Goal: Information Seeking & Learning: Learn about a topic

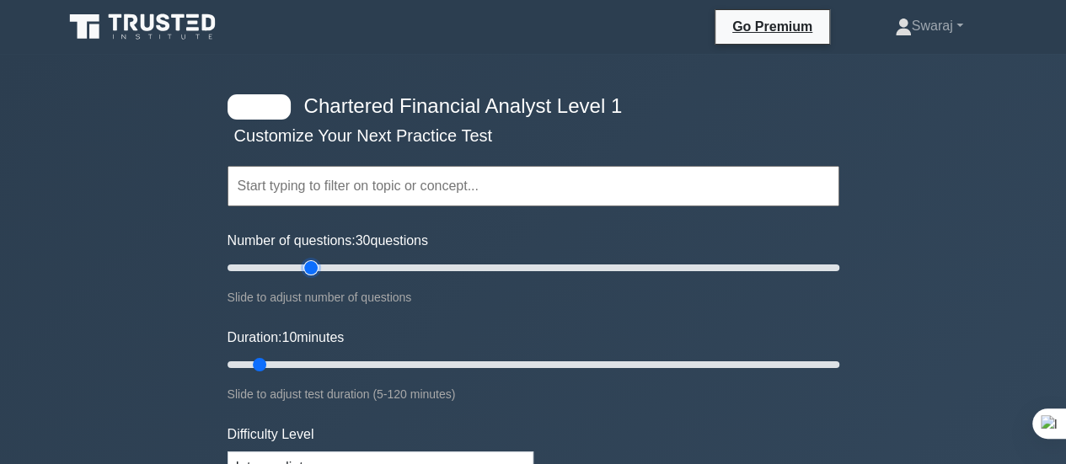
click at [316, 264] on input "Number of questions: 30 questions" at bounding box center [533, 268] width 612 height 20
type input "45"
click at [350, 264] on input "Number of questions: 45 questions" at bounding box center [533, 268] width 612 height 20
click at [520, 355] on input "Duration: 60 minutes" at bounding box center [533, 365] width 612 height 20
click at [529, 358] on input "Duration: 60 minutes" at bounding box center [533, 365] width 612 height 20
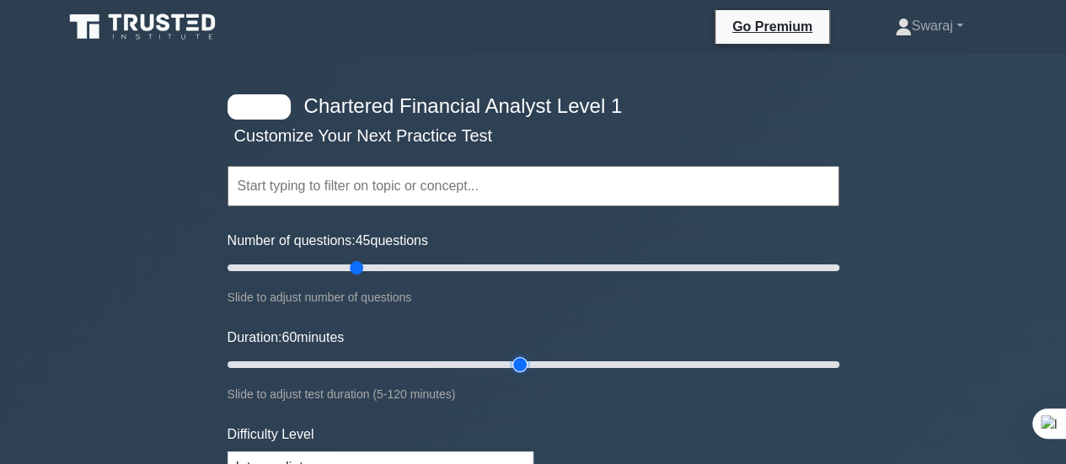
click at [530, 365] on input "Duration: 60 minutes" at bounding box center [533, 365] width 612 height 20
type input "65"
click at [533, 363] on input "Duration: 65 minutes" at bounding box center [533, 365] width 612 height 20
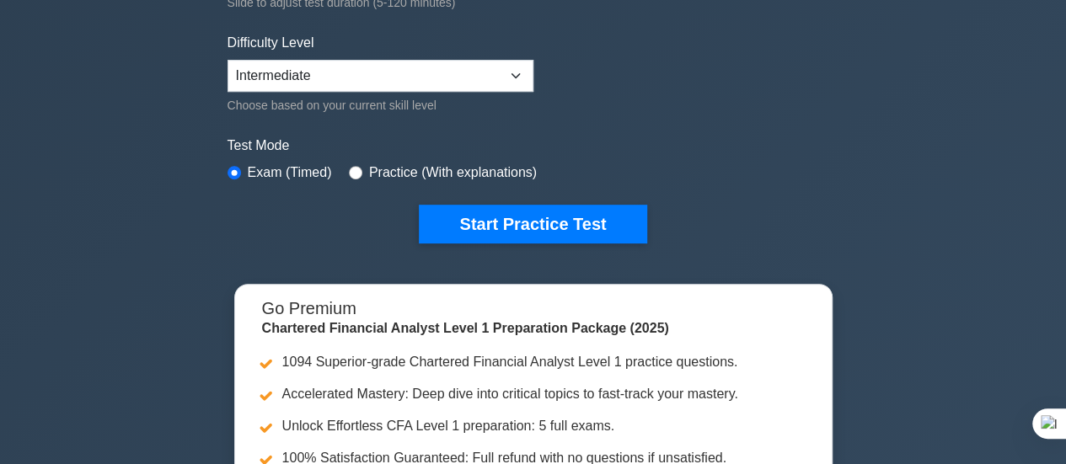
scroll to position [393, 0]
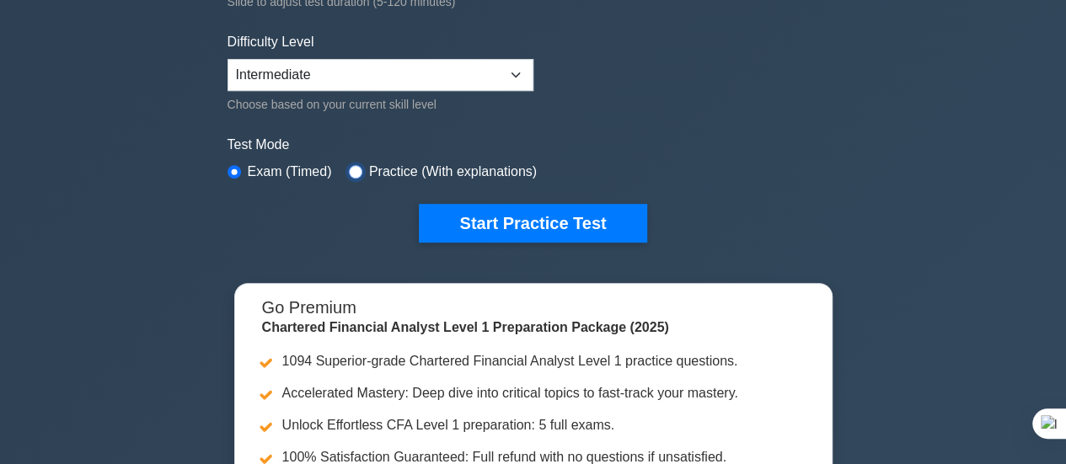
click at [349, 168] on input "radio" at bounding box center [355, 171] width 13 height 13
radio input "true"
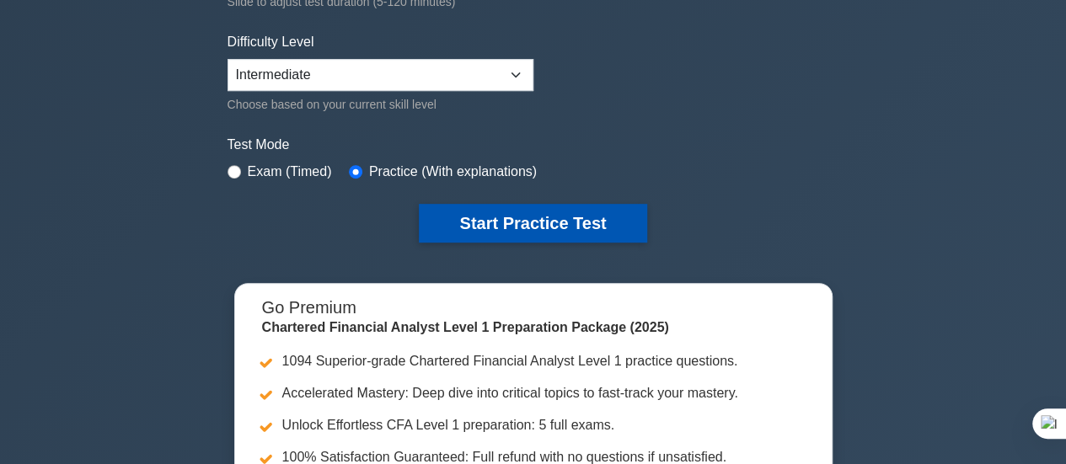
click at [442, 212] on button "Start Practice Test" at bounding box center [532, 223] width 227 height 39
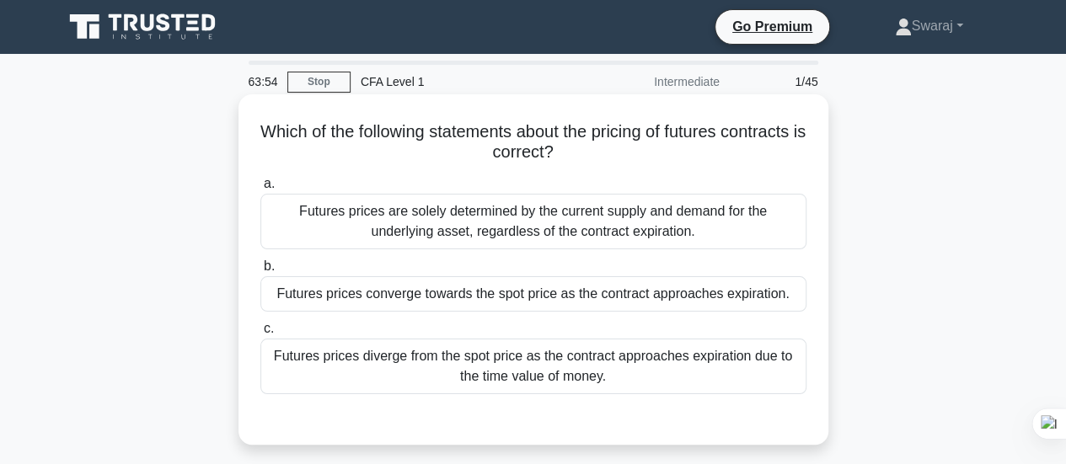
click at [487, 312] on div "a. Futures prices are solely determined by the current supply and demand for th…" at bounding box center [533, 283] width 566 height 227
click at [478, 299] on div "Futures prices converge towards the spot price as the contract approaches expir…" at bounding box center [533, 293] width 546 height 35
click at [260, 272] on input "b. Futures prices converge towards the spot price as the contract approaches ex…" at bounding box center [260, 266] width 0 height 11
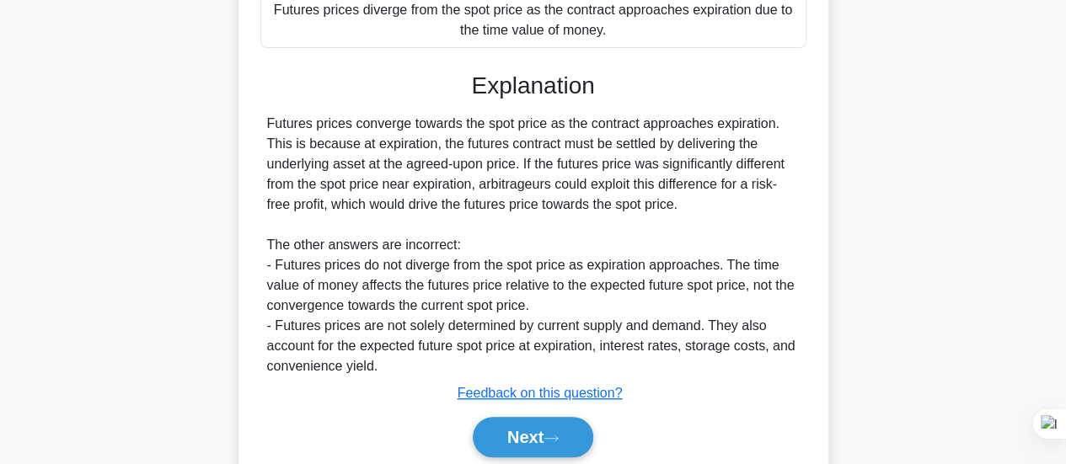
scroll to position [364, 0]
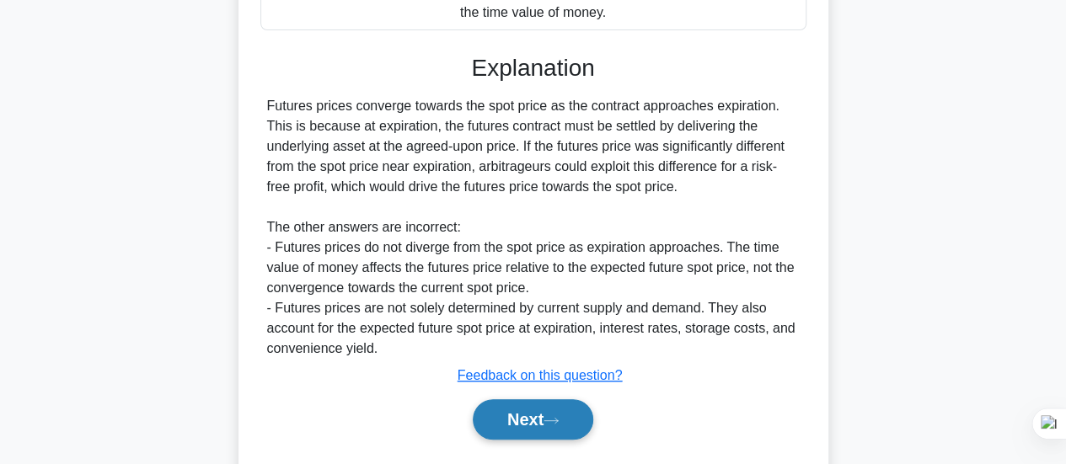
click at [516, 432] on button "Next" at bounding box center [533, 419] width 120 height 40
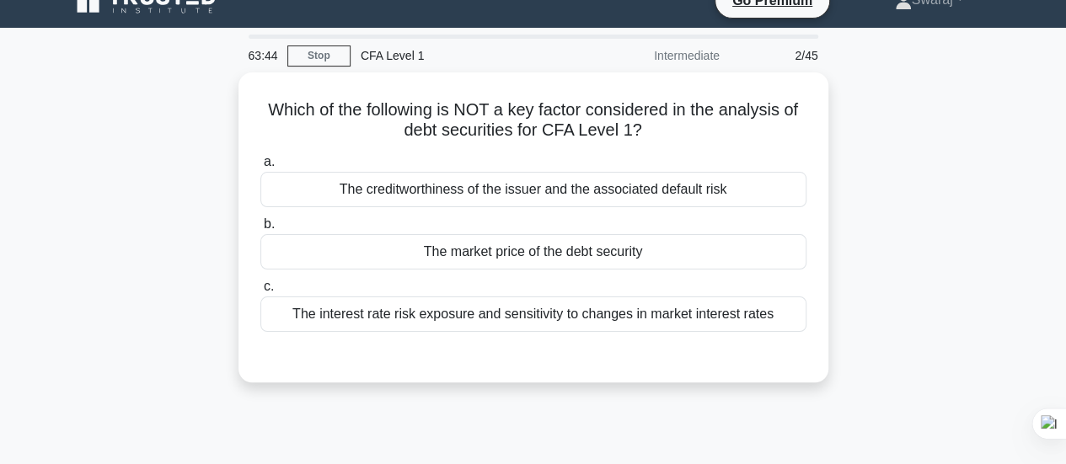
scroll to position [25, 0]
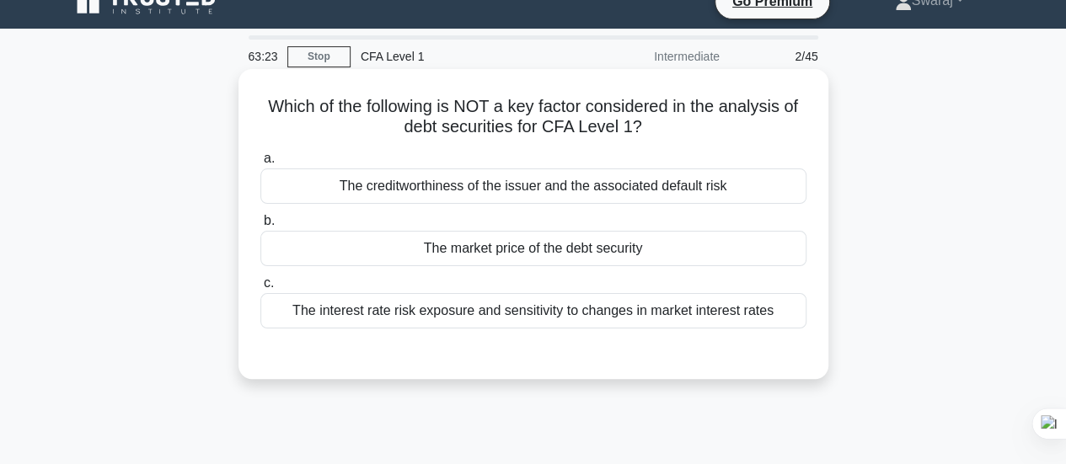
click at [500, 186] on div "The creditworthiness of the issuer and the associated default risk" at bounding box center [533, 185] width 546 height 35
click at [260, 164] on input "a. The creditworthiness of the issuer and the associated default risk" at bounding box center [260, 158] width 0 height 11
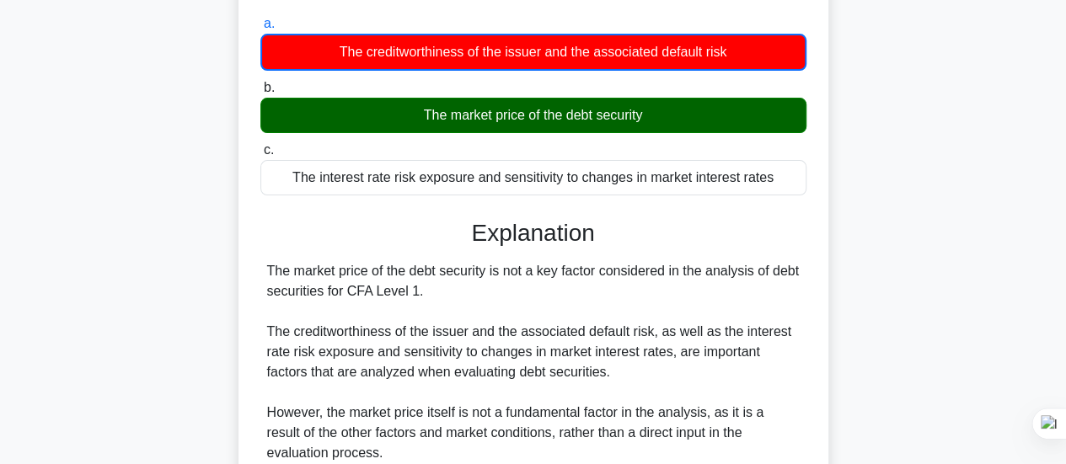
scroll to position [446, 0]
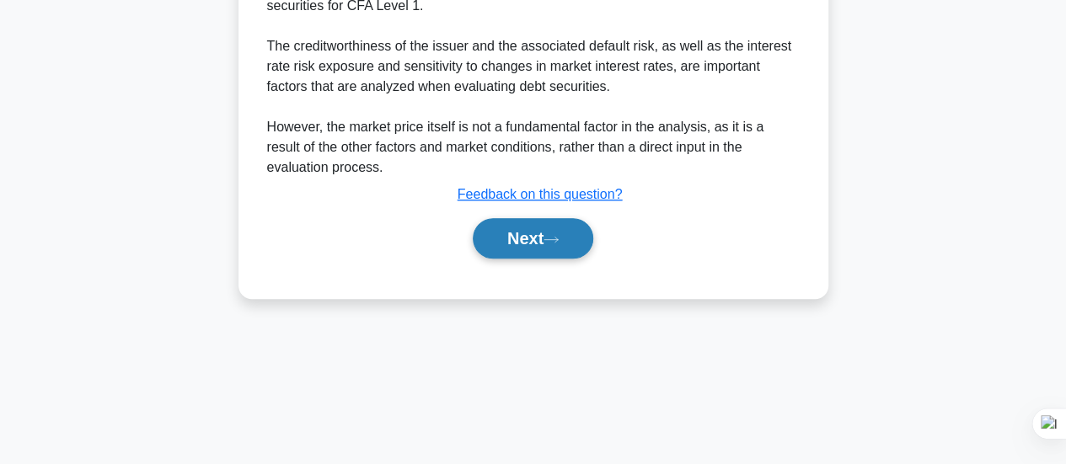
click at [545, 248] on button "Next" at bounding box center [533, 238] width 120 height 40
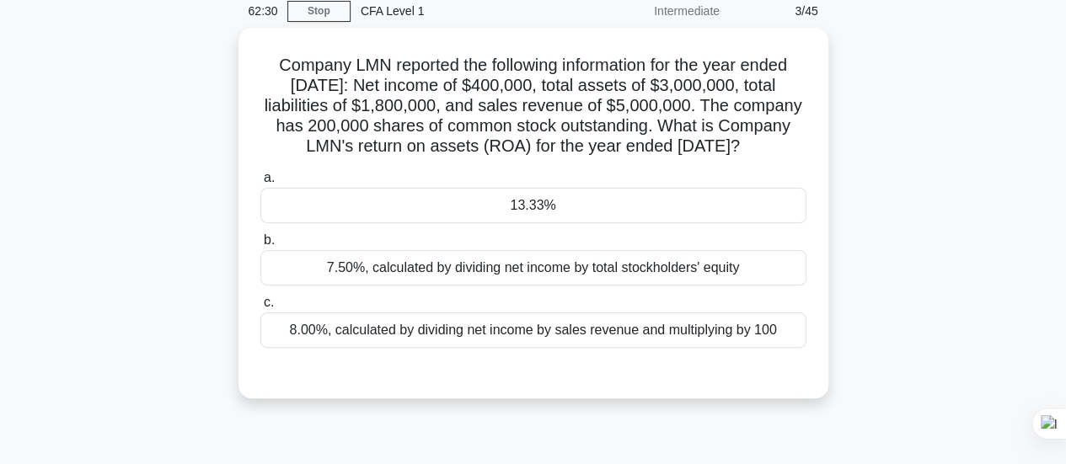
scroll to position [70, 0]
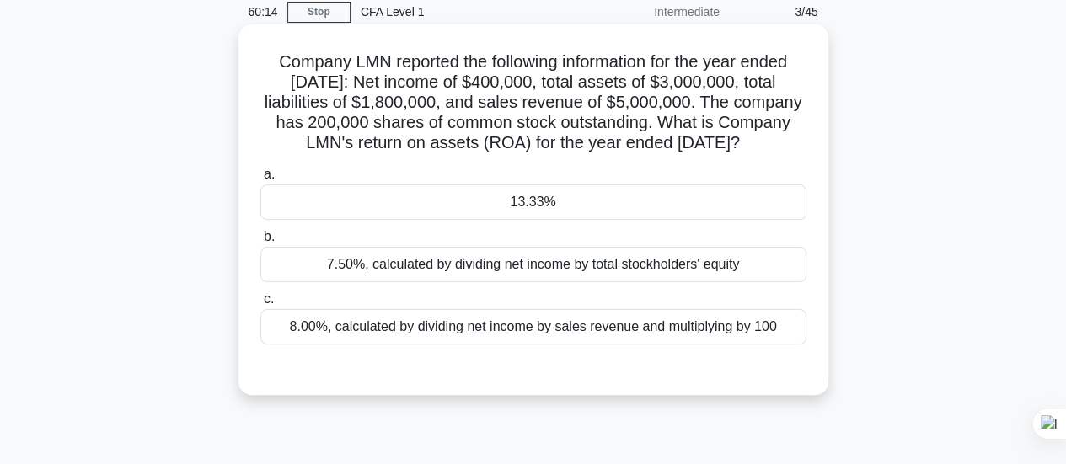
click at [697, 148] on h5 "Company LMN reported the following information for the year ended [DATE]: Net i…" at bounding box center [533, 102] width 549 height 103
click at [612, 220] on div "13.33%" at bounding box center [533, 201] width 546 height 35
click at [260, 180] on input "a. 13.33%" at bounding box center [260, 174] width 0 height 11
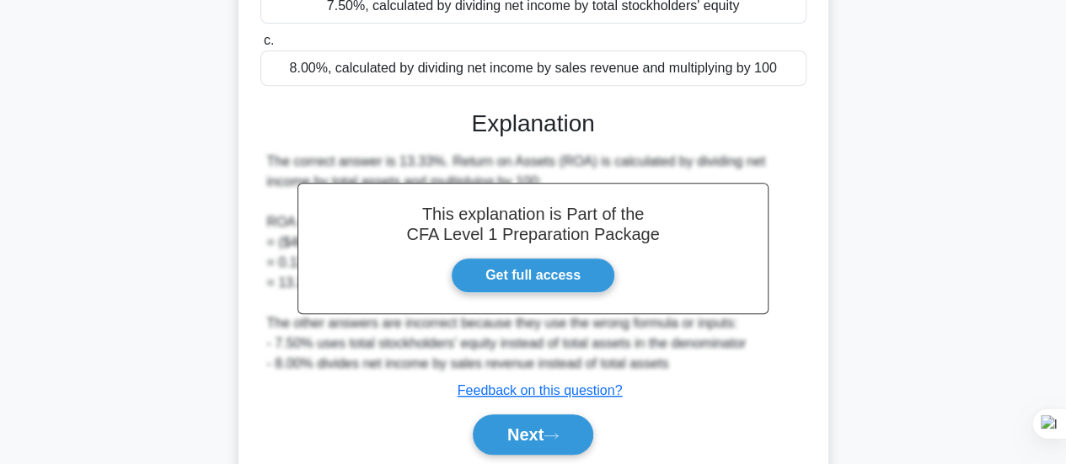
scroll to position [446, 0]
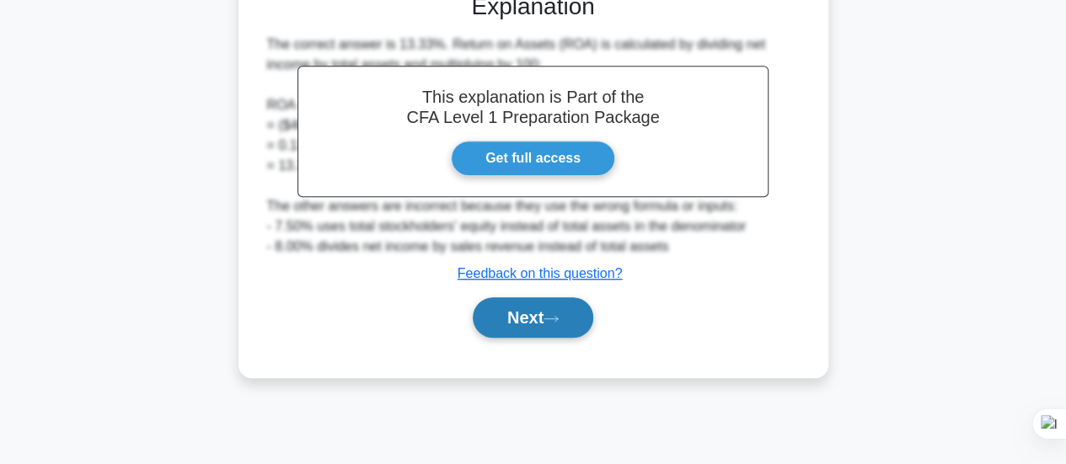
click at [549, 329] on button "Next" at bounding box center [533, 317] width 120 height 40
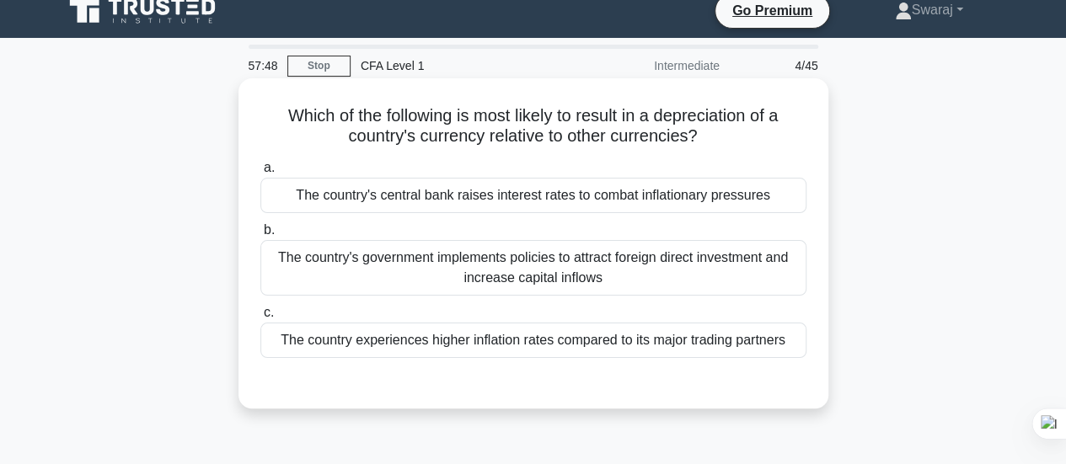
scroll to position [19, 0]
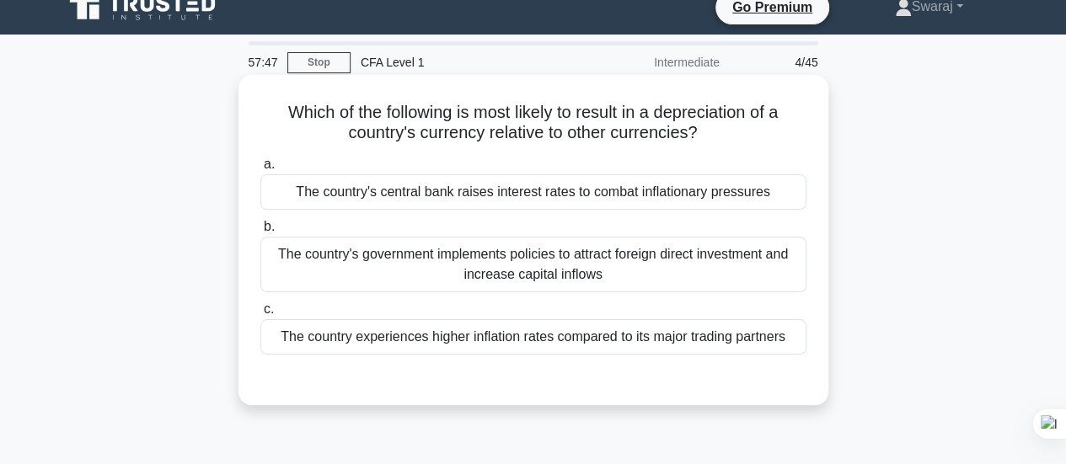
click at [581, 281] on div "The country's government implements policies to attract foreign direct investme…" at bounding box center [533, 265] width 546 height 56
click at [260, 232] on input "b. The country's government implements policies to attract foreign direct inves…" at bounding box center [260, 227] width 0 height 11
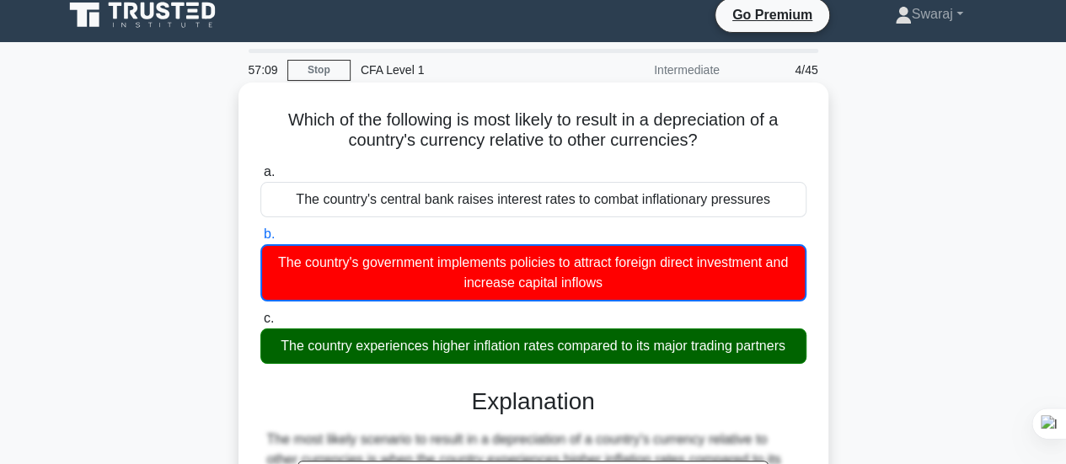
scroll to position [0, 0]
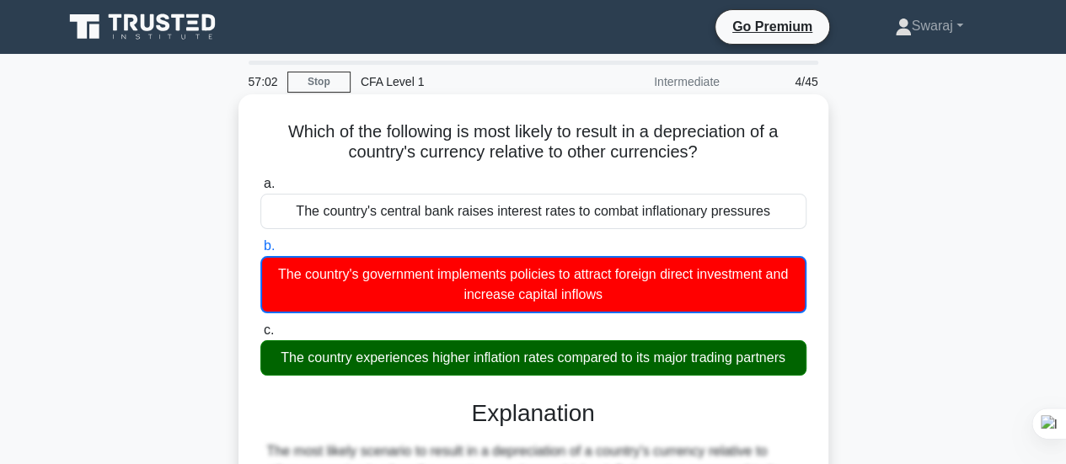
click at [260, 325] on input "c. The country experiences higher inflation rates compared to its major trading…" at bounding box center [260, 330] width 0 height 11
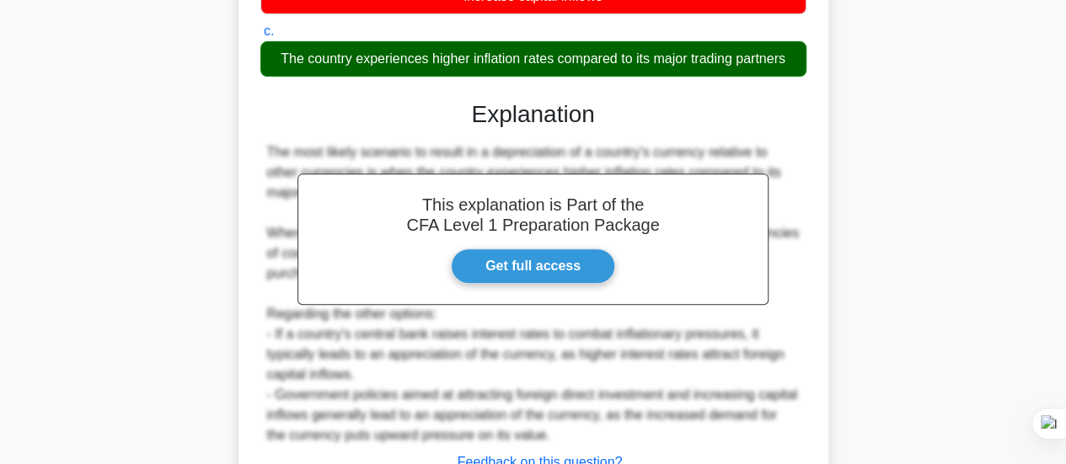
scroll to position [340, 0]
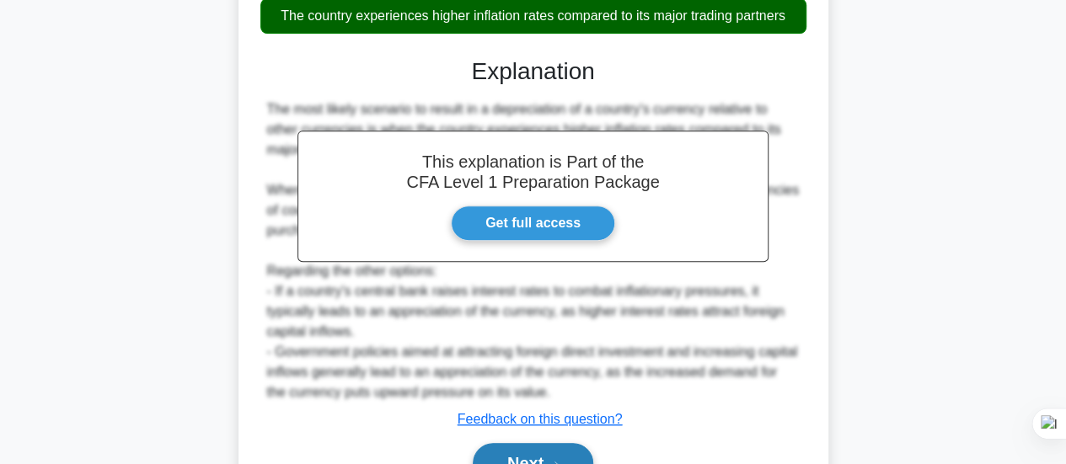
click at [527, 445] on button "Next" at bounding box center [533, 463] width 120 height 40
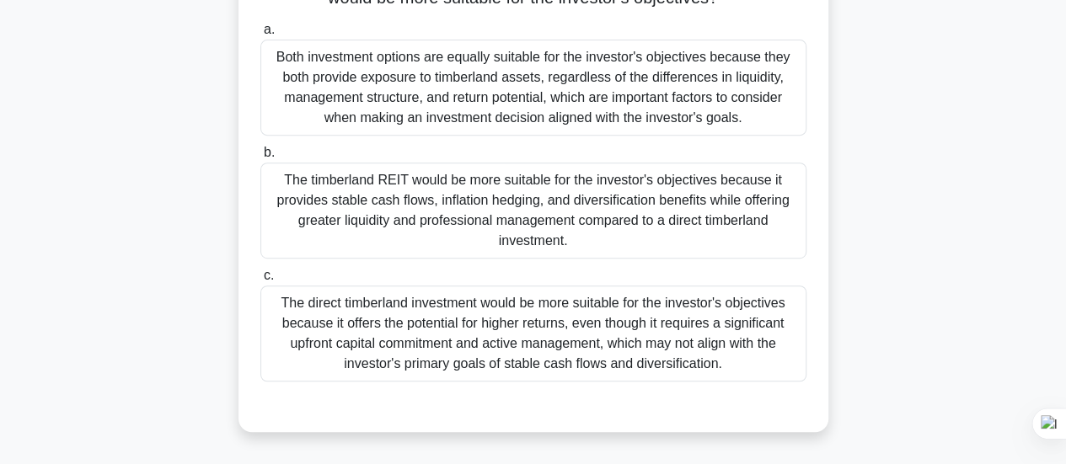
scroll to position [338, 0]
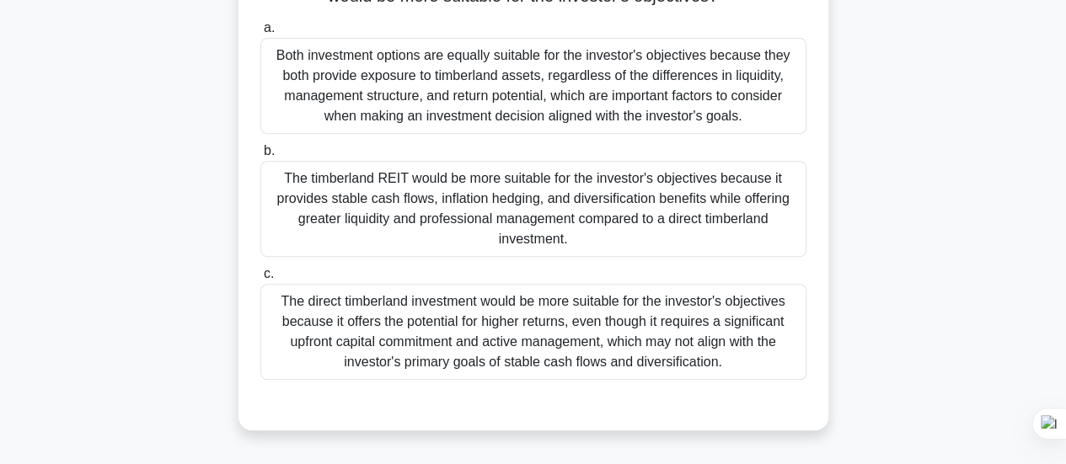
click at [537, 235] on div "The timberland REIT would be more suitable for the investor's objectives becaus…" at bounding box center [533, 209] width 546 height 96
click at [260, 157] on input "b. The timberland REIT would be more suitable for the investor's objectives bec…" at bounding box center [260, 151] width 0 height 11
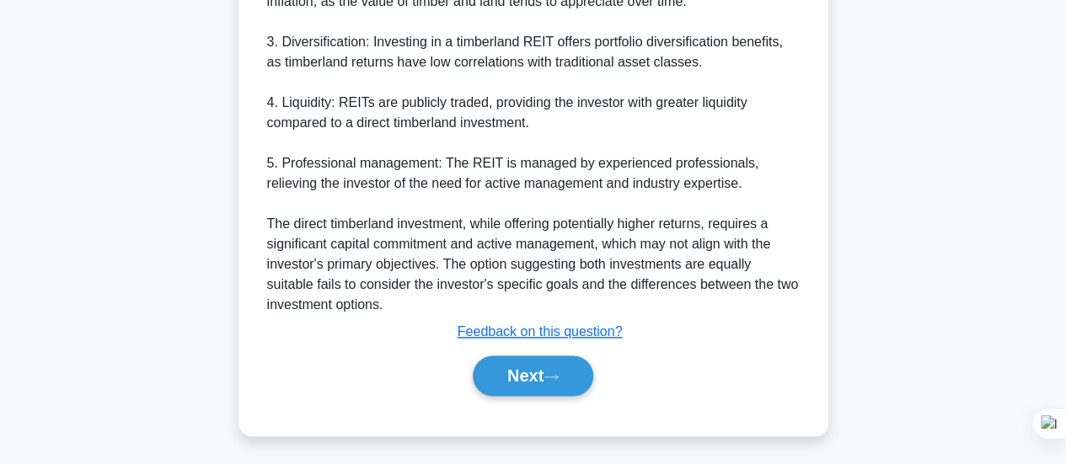
scroll to position [955, 0]
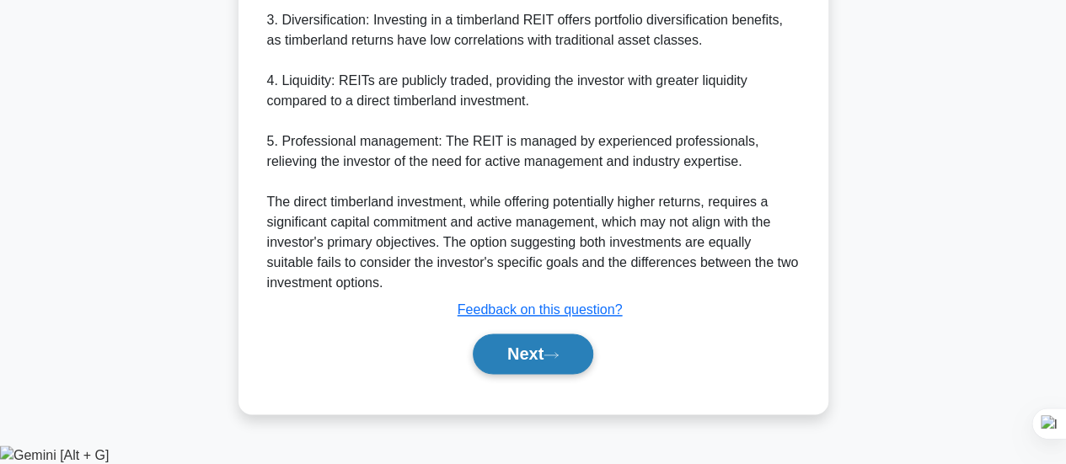
click at [516, 358] on button "Next" at bounding box center [533, 354] width 120 height 40
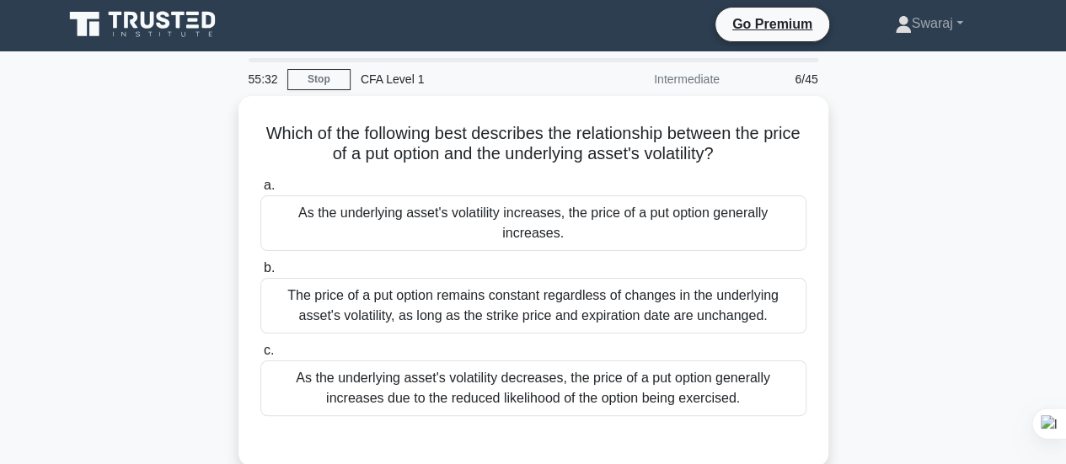
scroll to position [0, 0]
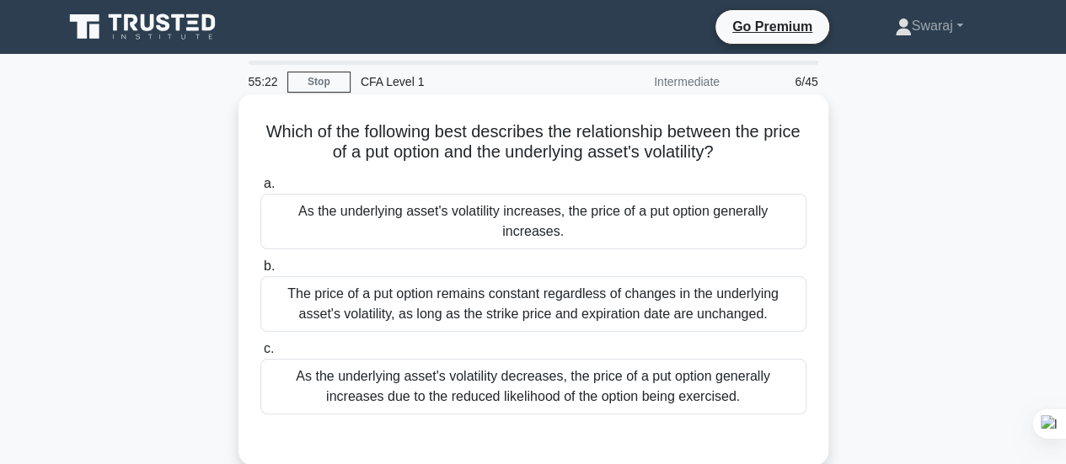
click at [599, 220] on div "As the underlying asset's volatility increases, the price of a put option gener…" at bounding box center [533, 222] width 546 height 56
click at [260, 190] on input "a. As the underlying asset's volatility increases, the price of a put option ge…" at bounding box center [260, 184] width 0 height 11
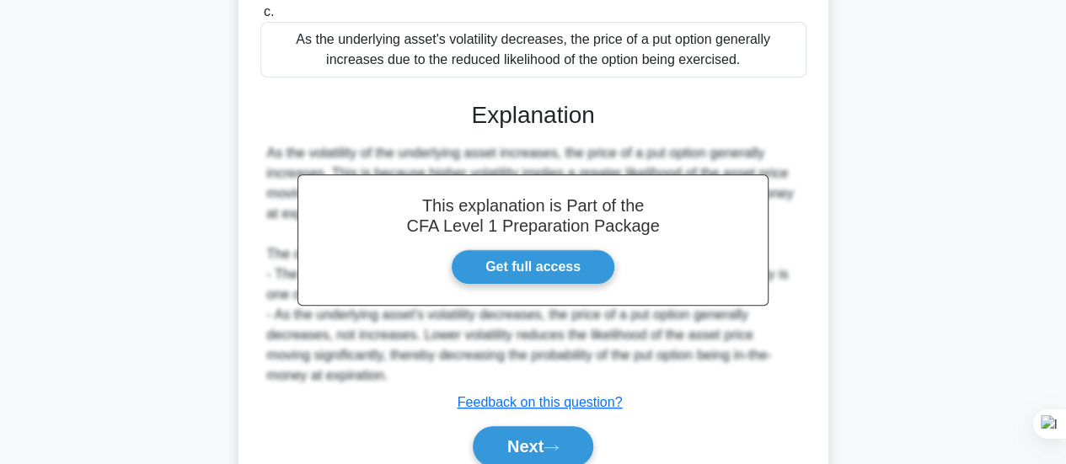
scroll to position [446, 0]
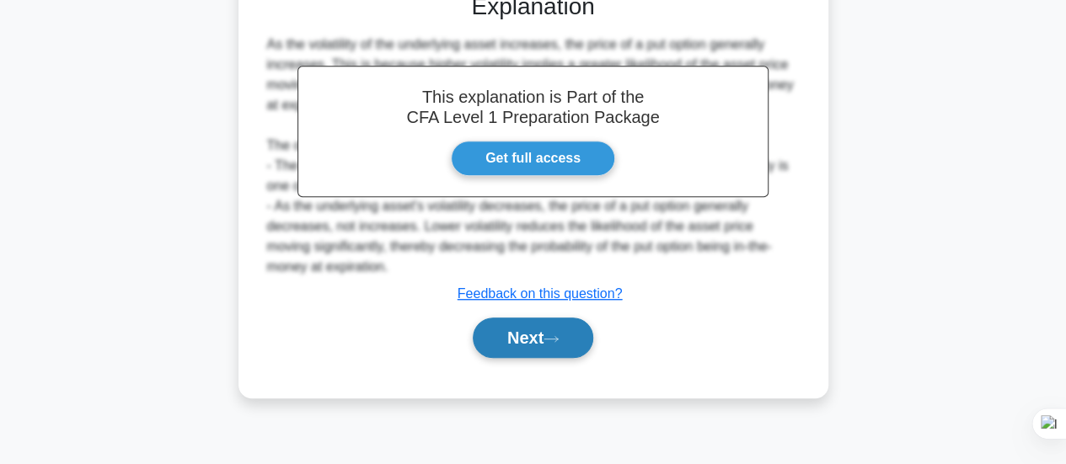
click at [570, 351] on button "Next" at bounding box center [533, 338] width 120 height 40
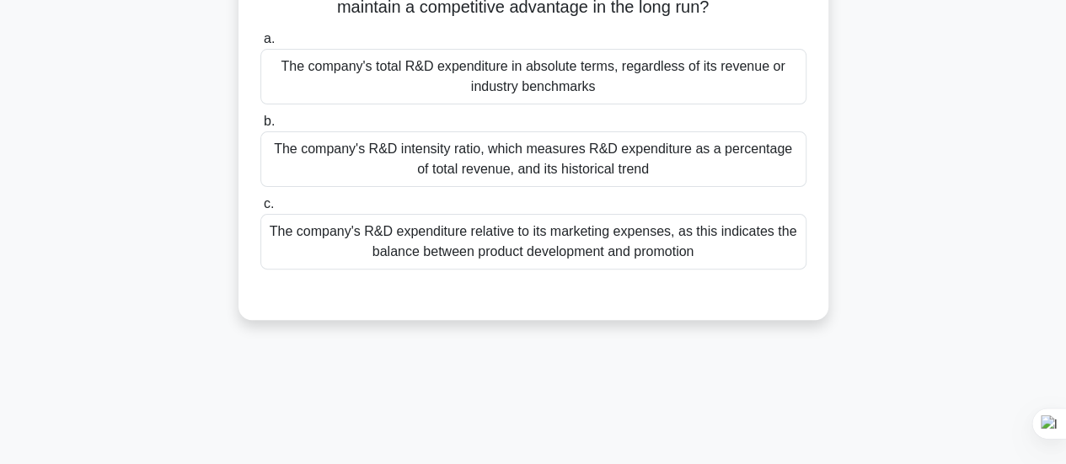
scroll to position [171, 0]
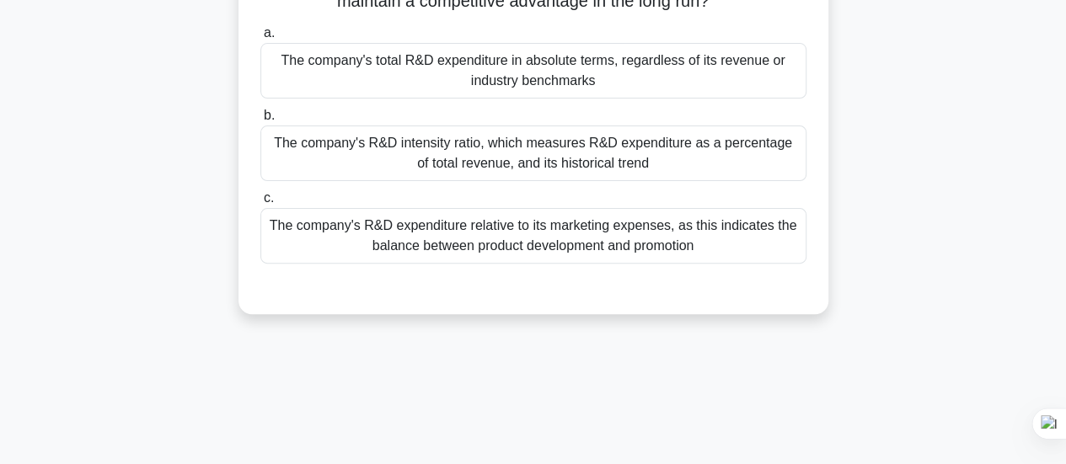
click at [660, 153] on div "The company's R&D intensity ratio, which measures R&D expenditure as a percenta…" at bounding box center [533, 154] width 546 height 56
click at [260, 121] on input "b. The company's R&D intensity ratio, which measures R&D expenditure as a perce…" at bounding box center [260, 115] width 0 height 11
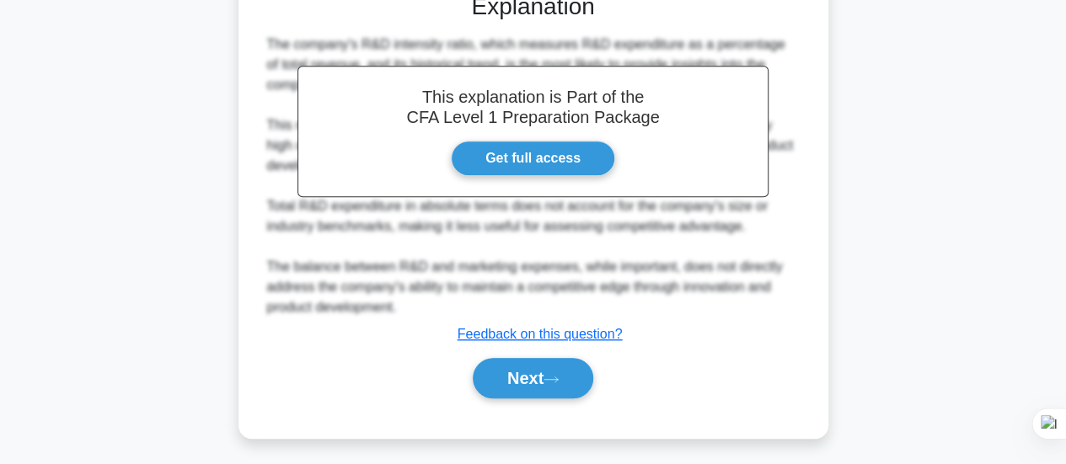
scroll to position [469, 0]
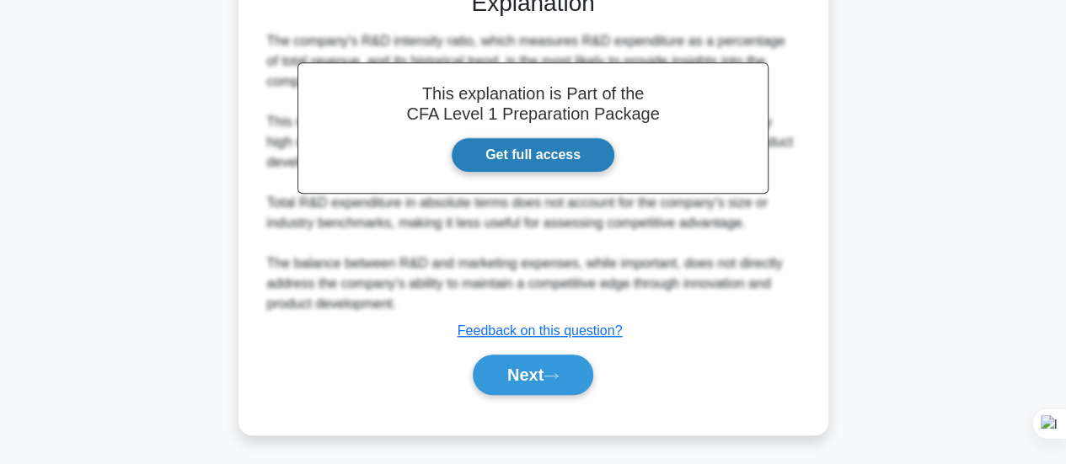
drag, startPoint x: 571, startPoint y: 389, endPoint x: 554, endPoint y: 91, distance: 298.7
click at [571, 389] on button "Next" at bounding box center [533, 375] width 120 height 40
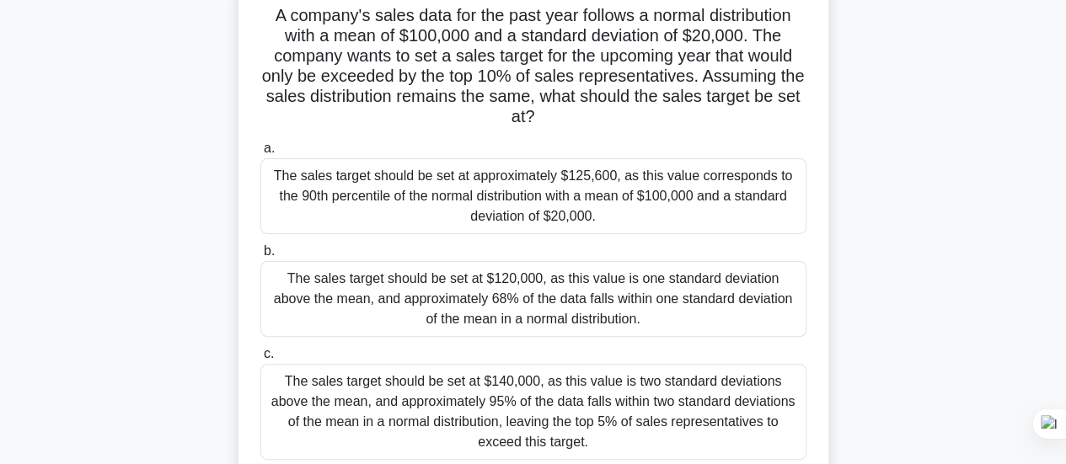
scroll to position [113, 0]
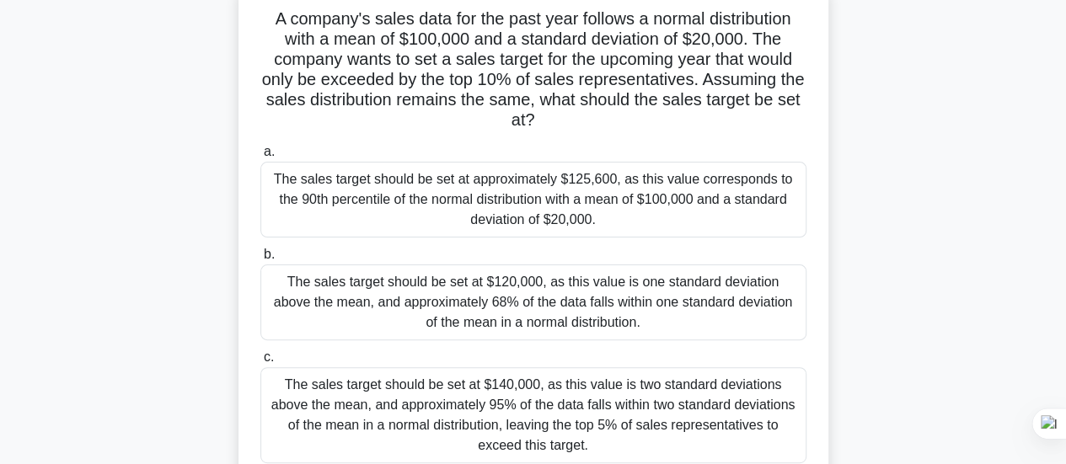
click at [650, 220] on div "The sales target should be set at approximately $125,600, as this value corresp…" at bounding box center [533, 200] width 546 height 76
click at [260, 158] on input "a. The sales target should be set at approximately $125,600, as this value corr…" at bounding box center [260, 152] width 0 height 11
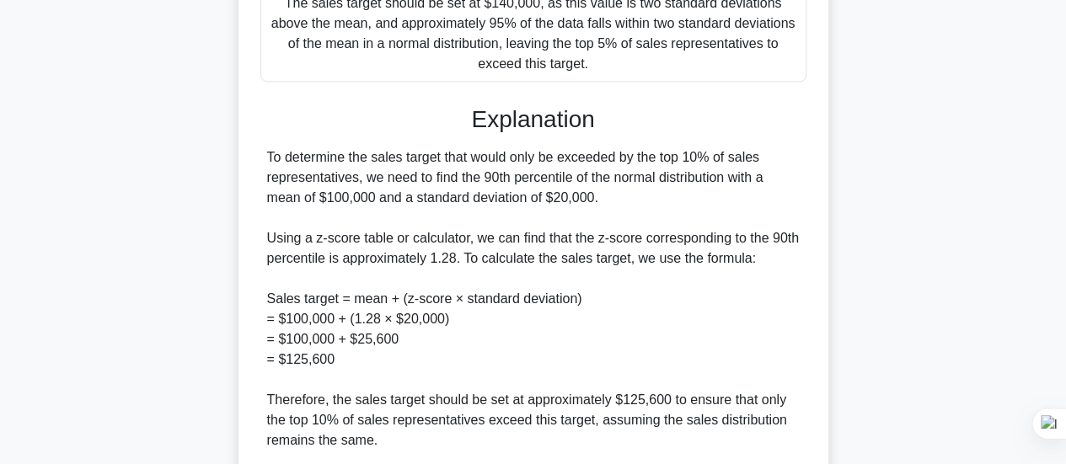
scroll to position [495, 0]
click at [624, 329] on div "To determine the sales target that would only be exceeded by the top 10% of sal…" at bounding box center [533, 329] width 532 height 364
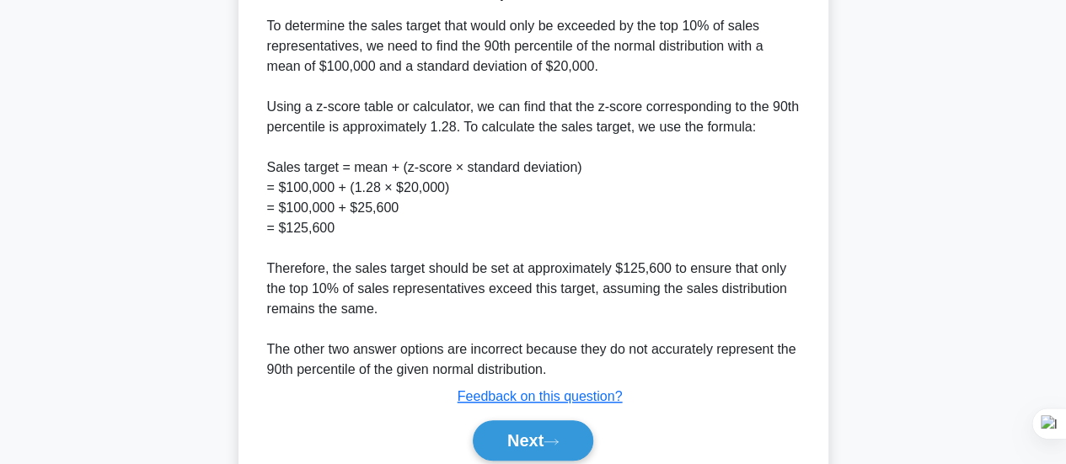
scroll to position [692, 0]
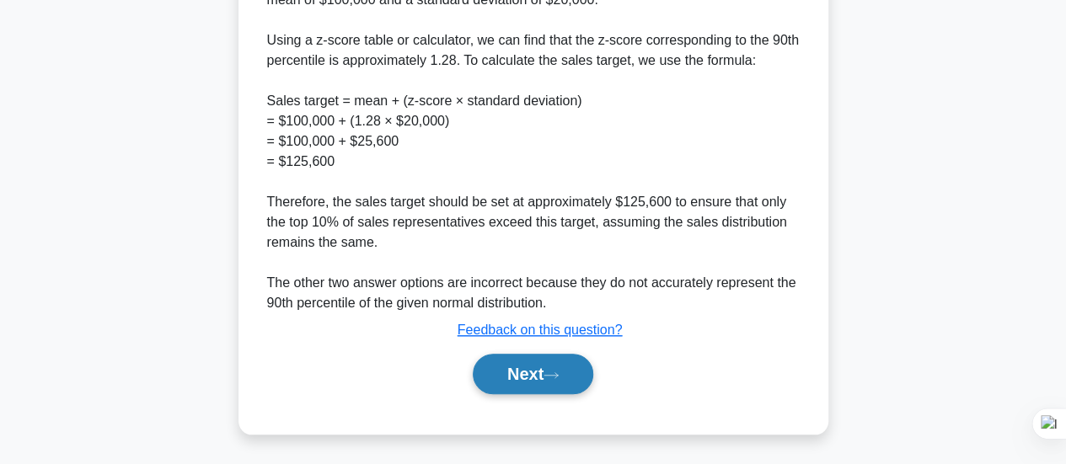
click at [546, 383] on button "Next" at bounding box center [533, 374] width 120 height 40
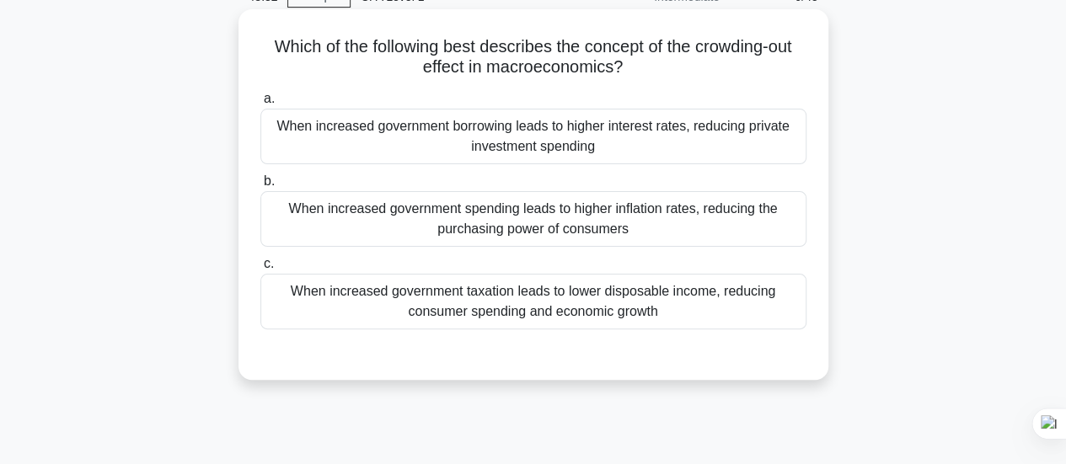
scroll to position [86, 0]
click at [549, 158] on div "When increased government borrowing leads to higher interest rates, reducing pr…" at bounding box center [533, 136] width 546 height 56
click at [260, 104] on input "a. When increased government borrowing leads to higher interest rates, reducing…" at bounding box center [260, 98] width 0 height 11
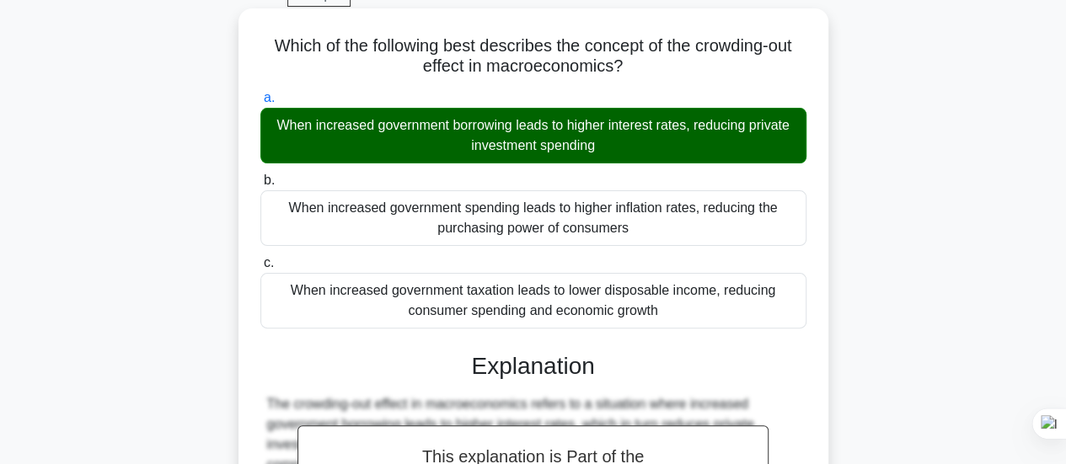
scroll to position [446, 0]
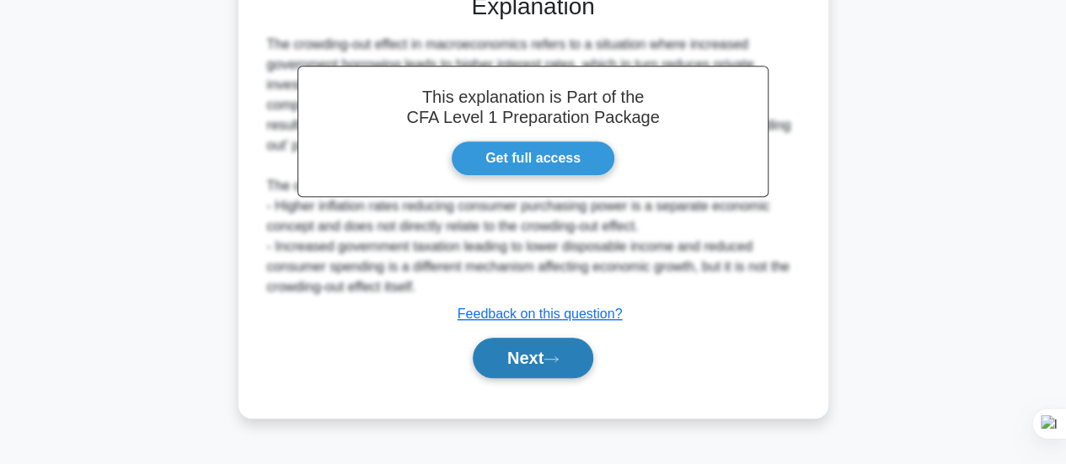
click at [537, 361] on button "Next" at bounding box center [533, 358] width 120 height 40
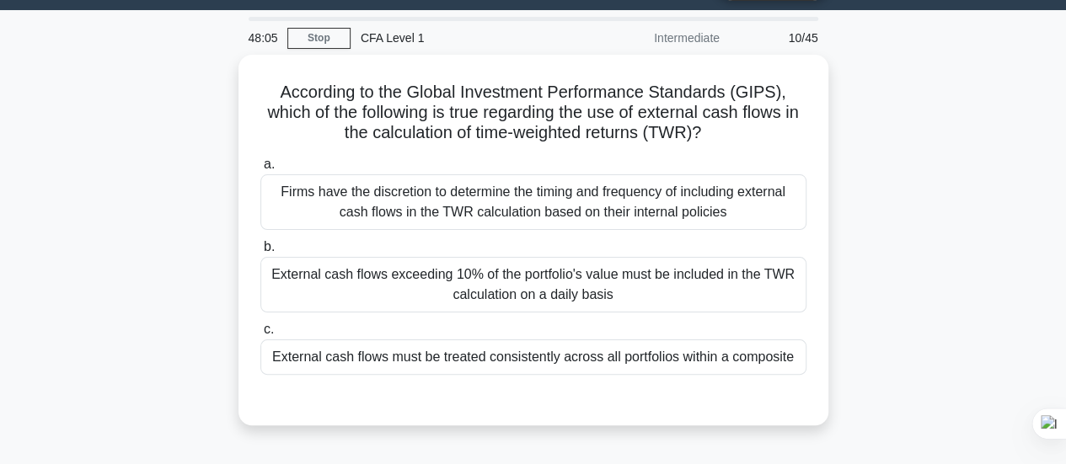
scroll to position [66, 0]
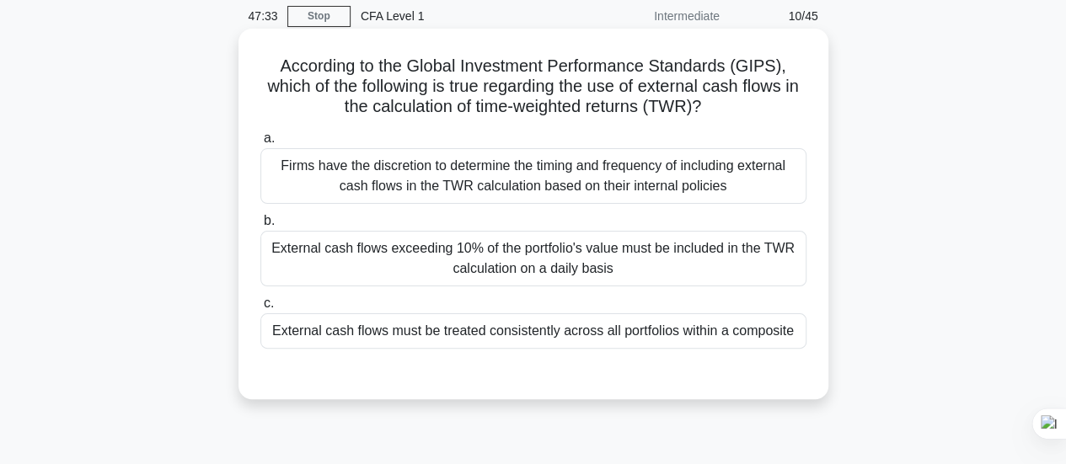
click at [532, 346] on div "External cash flows must be treated consistently across all portfolios within a…" at bounding box center [533, 330] width 546 height 35
click at [260, 309] on input "c. External cash flows must be treated consistently across all portfolios withi…" at bounding box center [260, 303] width 0 height 11
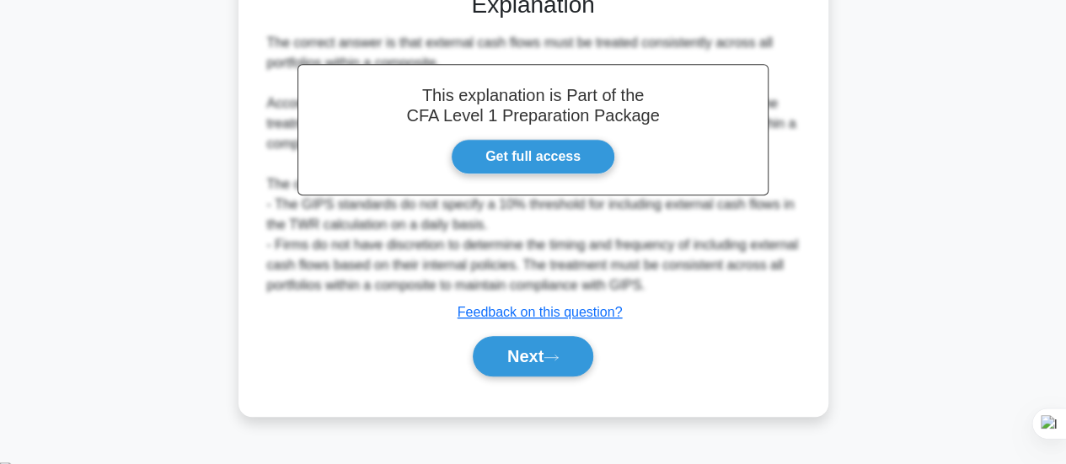
scroll to position [450, 0]
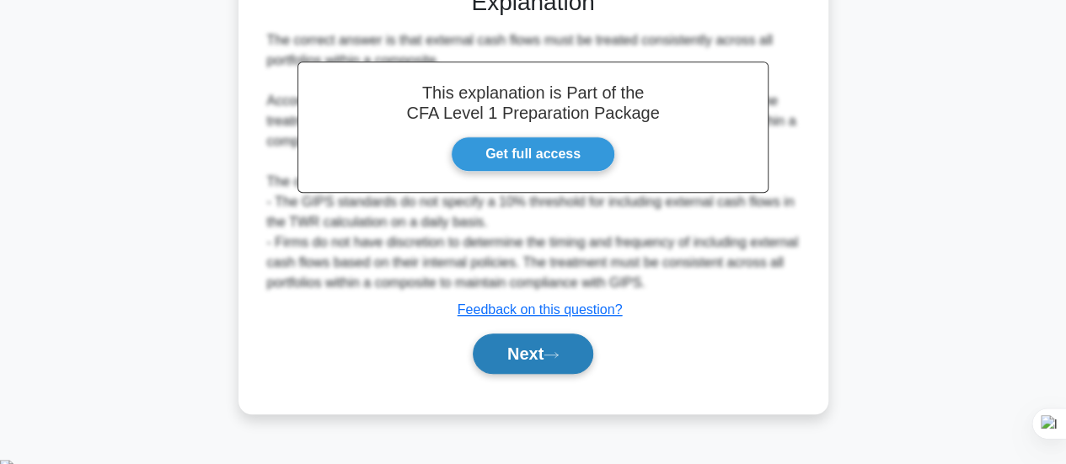
click at [533, 366] on button "Next" at bounding box center [533, 354] width 120 height 40
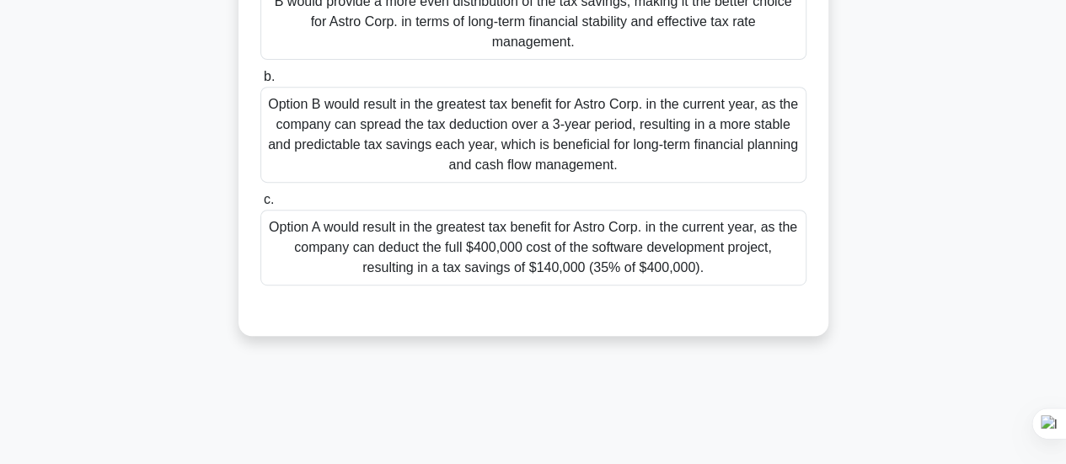
scroll to position [350, 0]
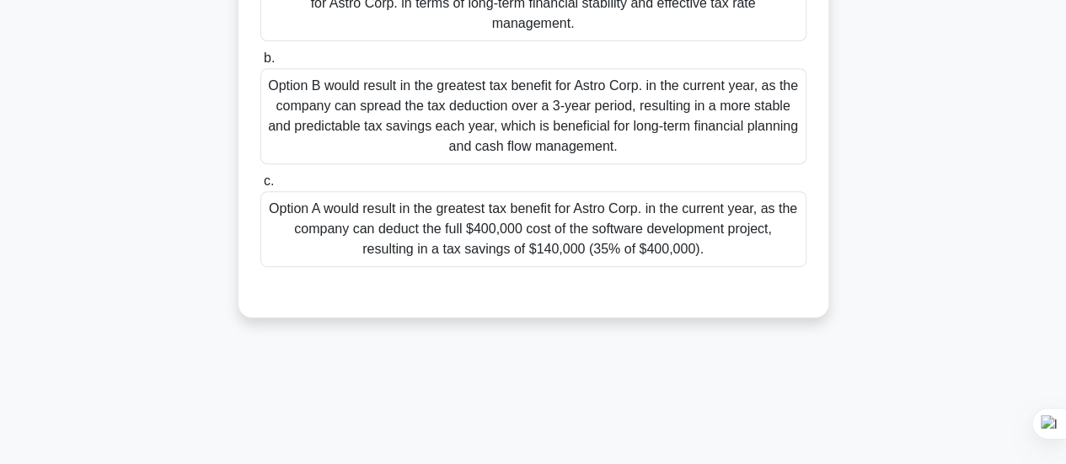
click at [576, 247] on div "Option A would result in the greatest tax benefit for Astro Corp. in the curren…" at bounding box center [533, 229] width 546 height 76
click at [260, 187] on input "c. Option A would result in the greatest tax benefit for Astro Corp. in the cur…" at bounding box center [260, 181] width 0 height 11
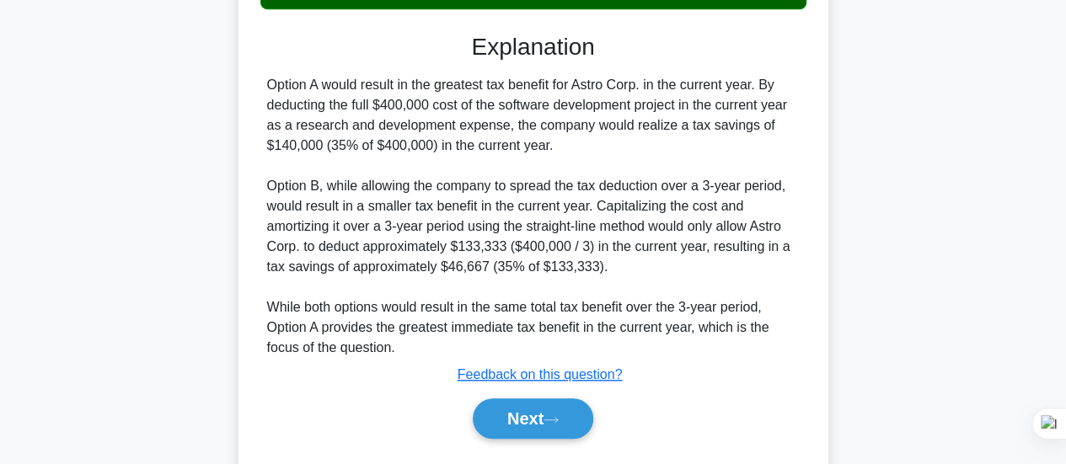
scroll to position [646, 0]
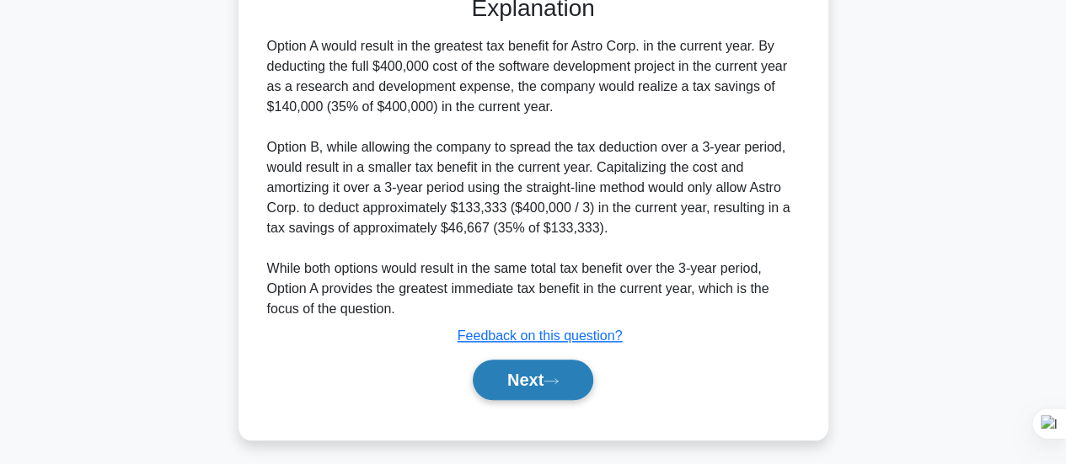
click at [574, 400] on button "Next" at bounding box center [533, 380] width 120 height 40
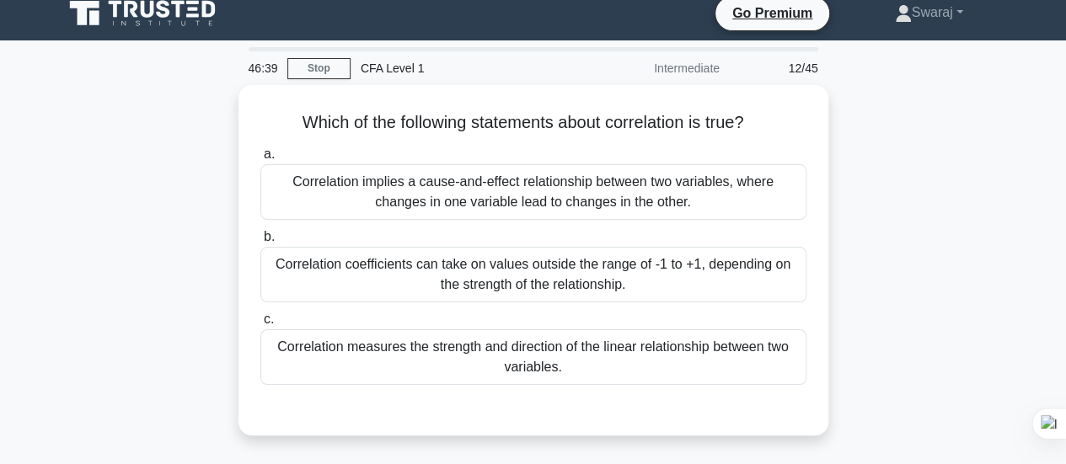
scroll to position [13, 0]
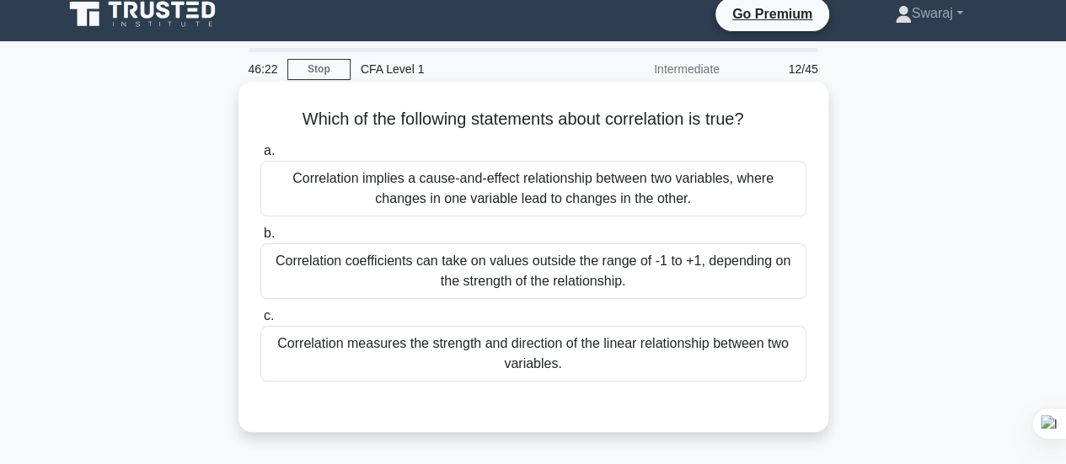
click at [663, 363] on div "Correlation measures the strength and direction of the linear relationship betw…" at bounding box center [533, 354] width 546 height 56
click at [260, 322] on input "c. Correlation measures the strength and direction of the linear relationship b…" at bounding box center [260, 316] width 0 height 11
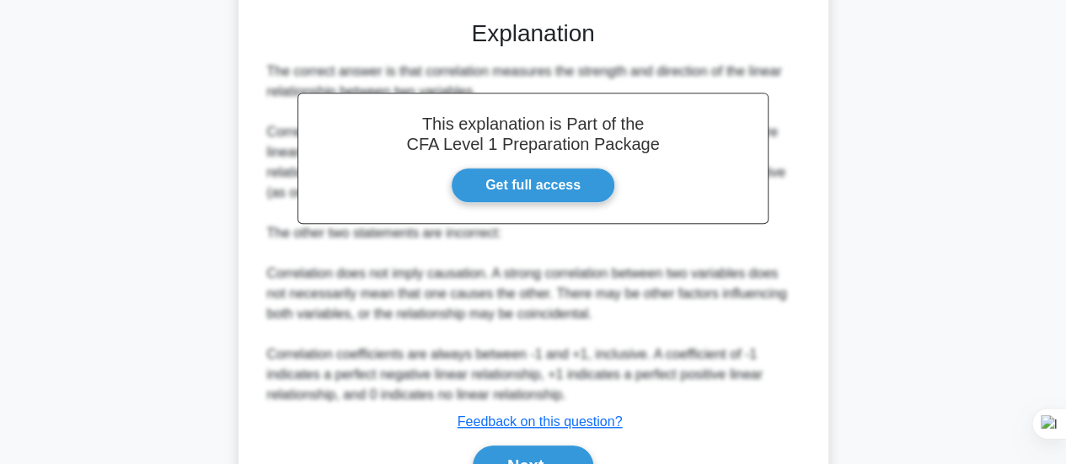
scroll to position [490, 0]
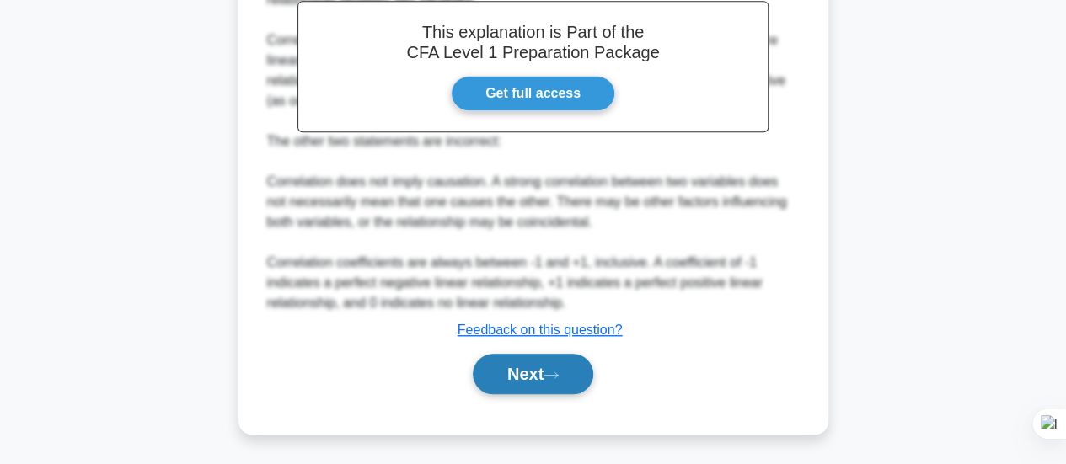
click at [556, 379] on button "Next" at bounding box center [533, 374] width 120 height 40
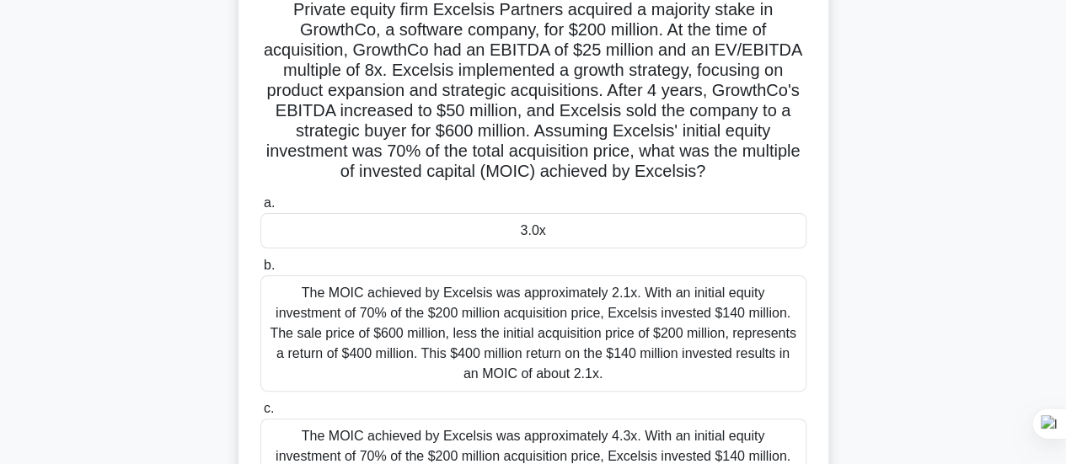
scroll to position [121, 0]
click at [538, 236] on div "3.0x" at bounding box center [533, 231] width 546 height 35
click at [260, 210] on input "a. 3.0x" at bounding box center [260, 204] width 0 height 11
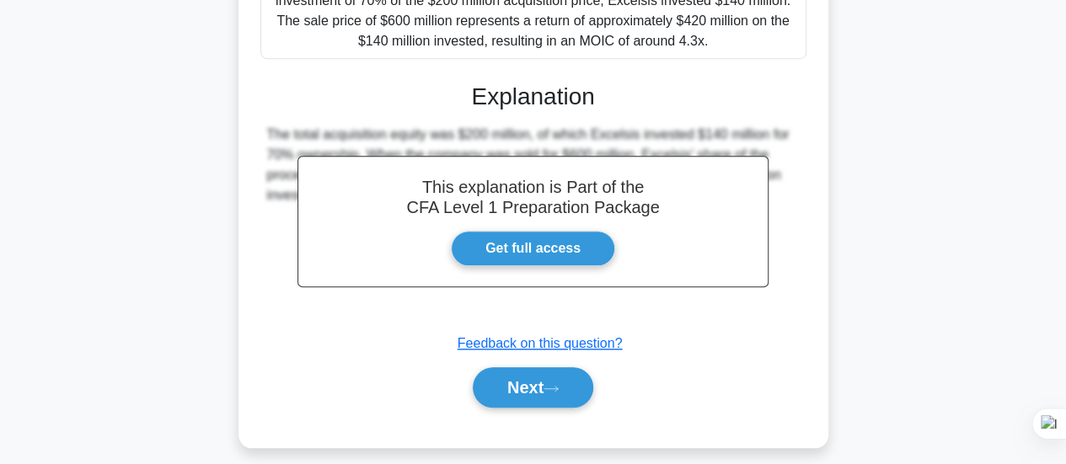
scroll to position [579, 0]
click at [568, 378] on button "Next" at bounding box center [533, 386] width 120 height 40
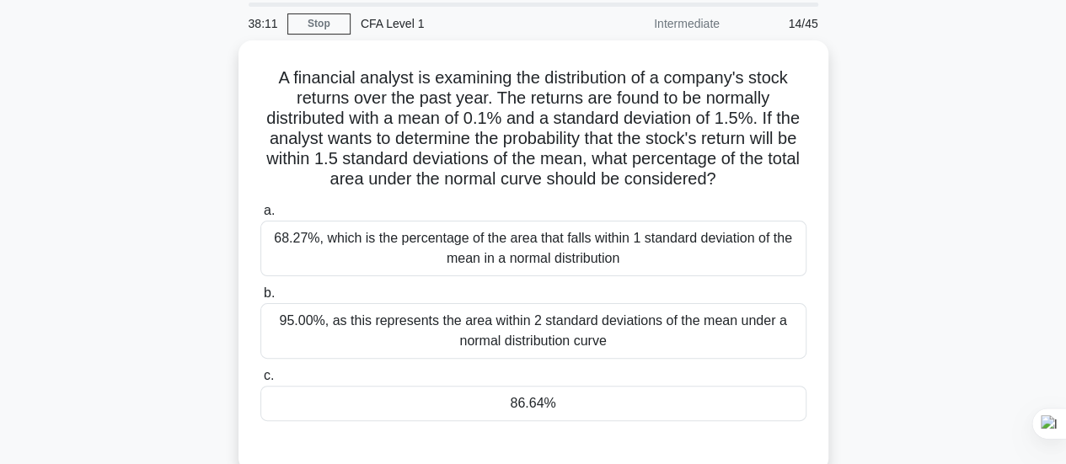
scroll to position [57, 0]
click at [615, 120] on h5 "A financial analyst is examining the distribution of a company's stock returns …" at bounding box center [533, 129] width 549 height 123
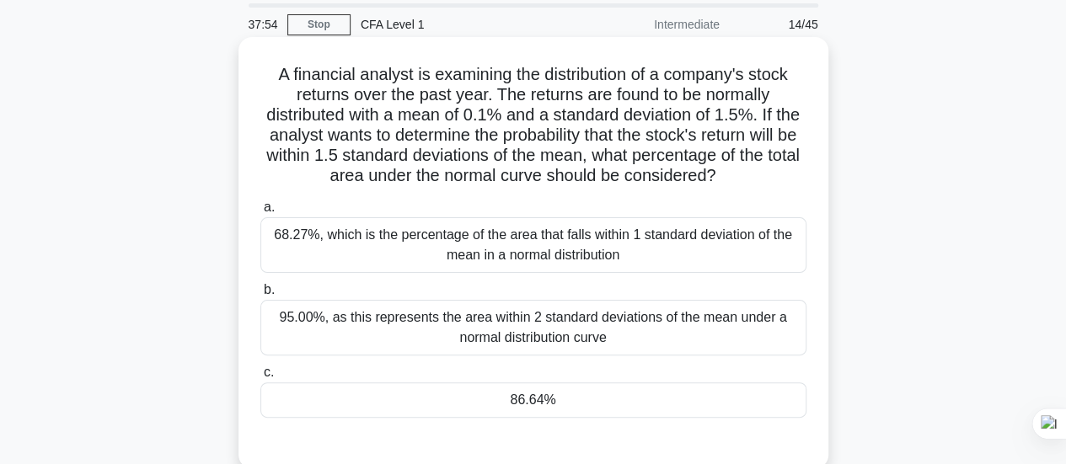
drag, startPoint x: 250, startPoint y: 72, endPoint x: 748, endPoint y: 174, distance: 508.3
click at [748, 174] on div "A financial analyst is examining the distribution of a company's stock returns …" at bounding box center [533, 253] width 576 height 418
click at [736, 174] on icon ".spinner_0XTQ{transform-origin:center;animation:spinner_y6GP .75s linear infini…" at bounding box center [726, 177] width 20 height 20
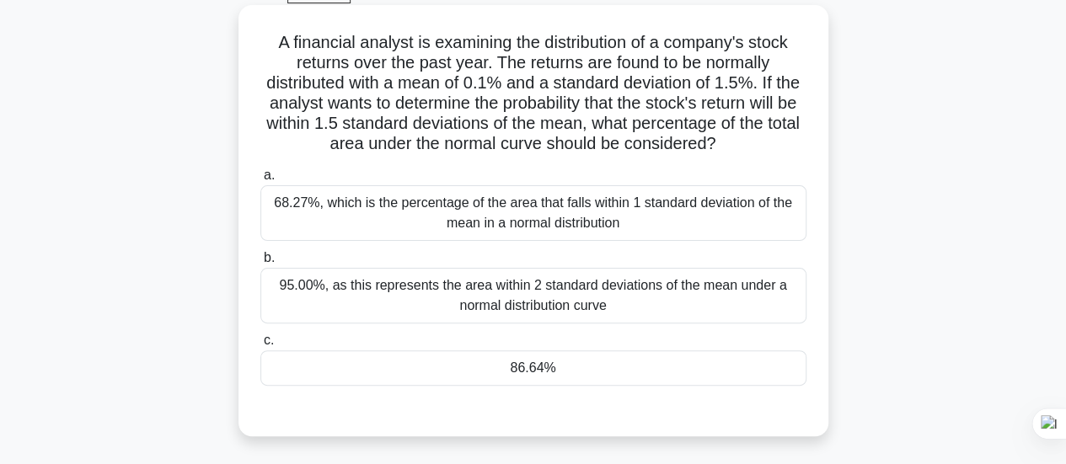
scroll to position [90, 0]
click at [581, 383] on div "86.64%" at bounding box center [533, 367] width 546 height 35
click at [260, 345] on input "c. 86.64%" at bounding box center [260, 339] width 0 height 11
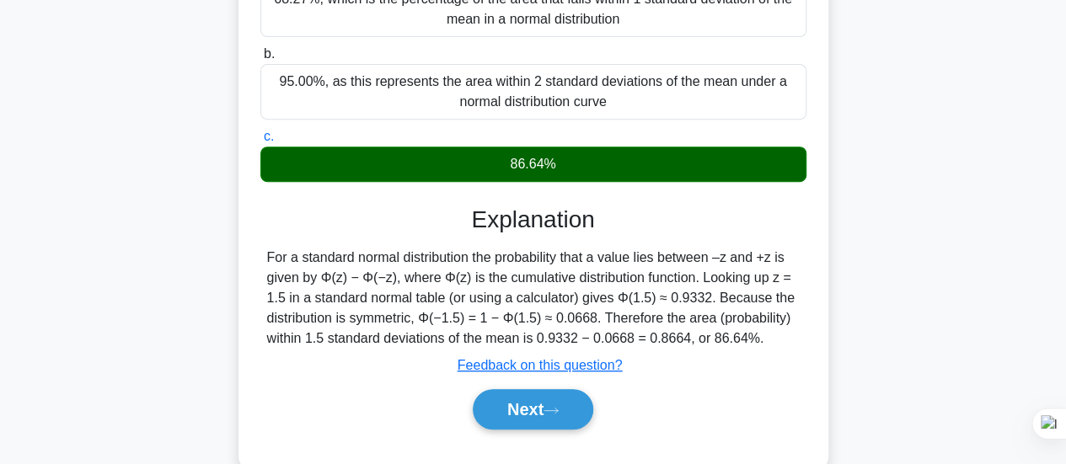
scroll to position [276, 0]
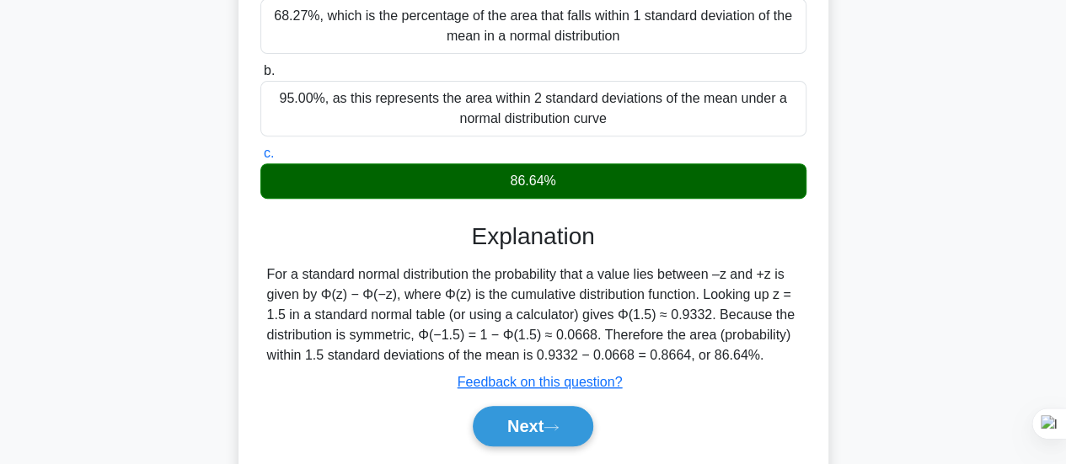
drag, startPoint x: 265, startPoint y: 127, endPoint x: 552, endPoint y: 172, distance: 289.9
click at [552, 172] on div "A financial analyst is examining the distribution of a company's stock returns …" at bounding box center [533, 152] width 576 height 655
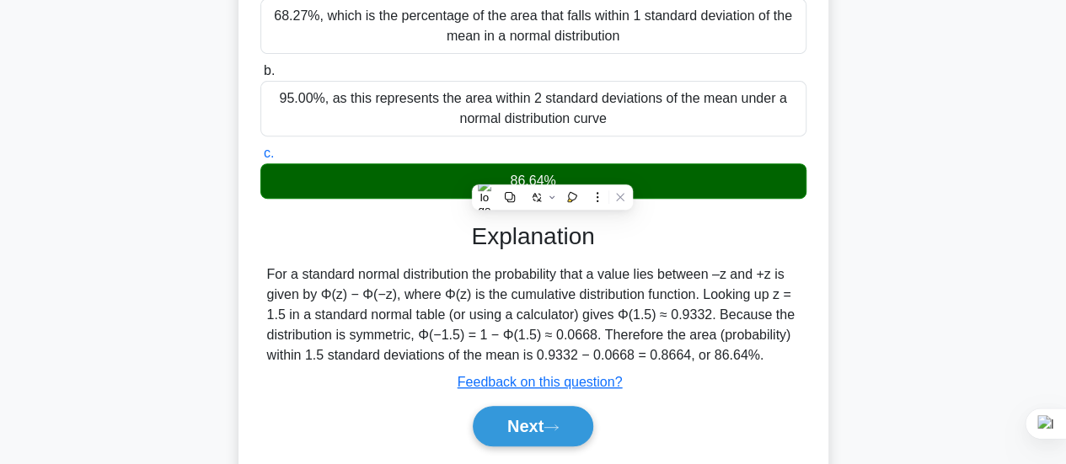
copy div "A financial analyst is examining the distribution of a company's stock returns …"
click at [555, 410] on button "Next" at bounding box center [533, 426] width 120 height 40
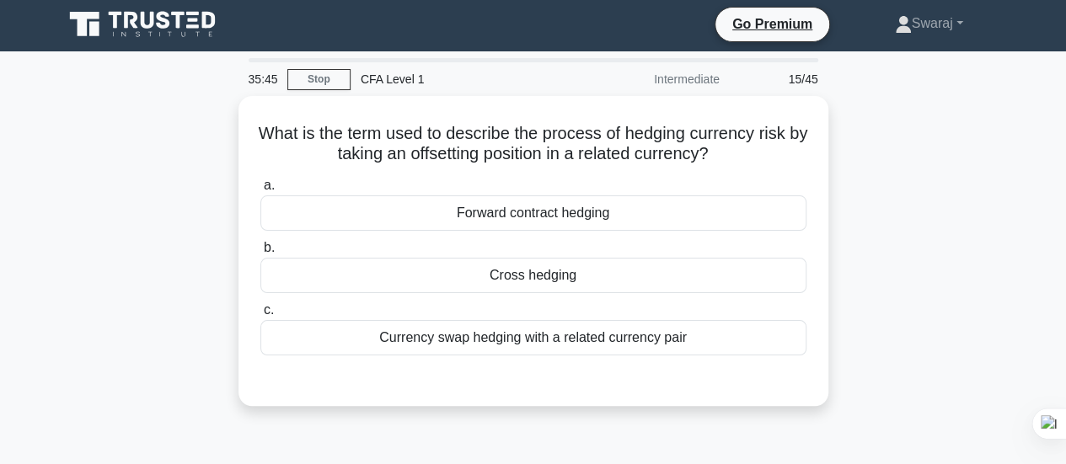
scroll to position [2, 0]
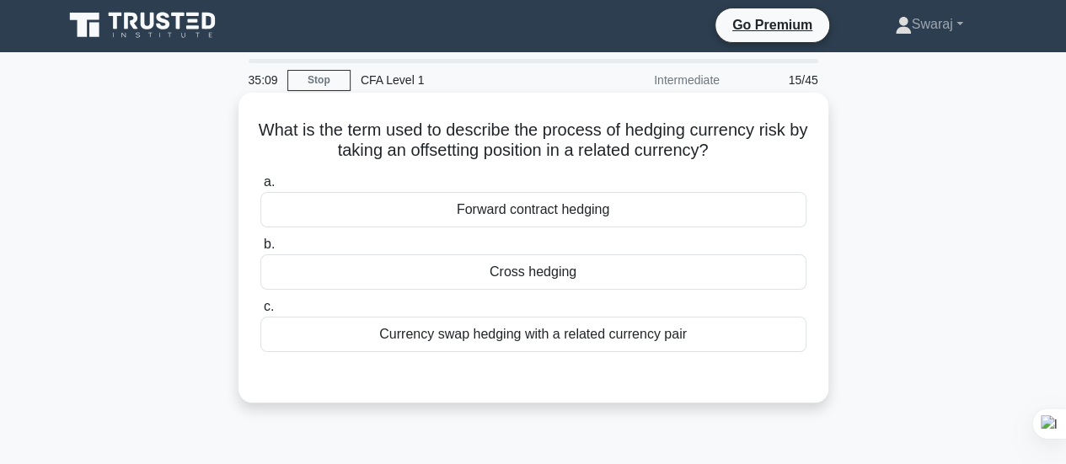
click at [530, 343] on div "Currency swap hedging with a related currency pair" at bounding box center [533, 334] width 546 height 35
click at [260, 313] on input "c. Currency swap hedging with a related currency pair" at bounding box center [260, 307] width 0 height 11
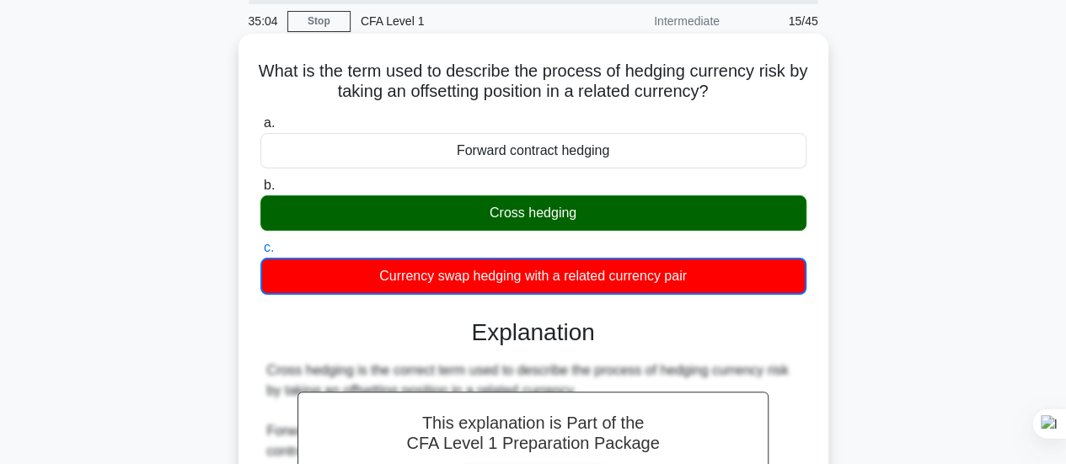
scroll to position [59, 0]
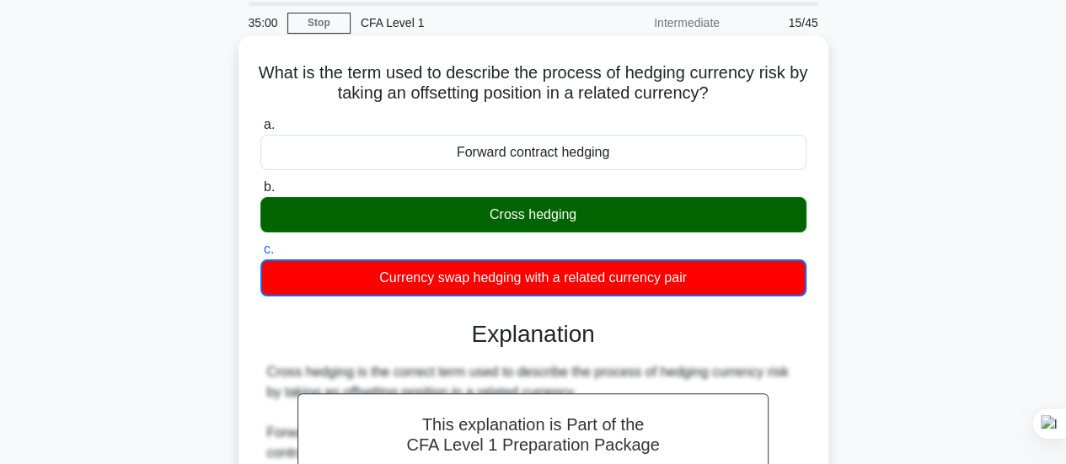
drag, startPoint x: 257, startPoint y: 73, endPoint x: 745, endPoint y: 287, distance: 532.6
click at [745, 287] on div "What is the term used to describe the process of hedging currency risk by takin…" at bounding box center [533, 360] width 576 height 636
copy div "What is the term used to describe the process of hedging currency risk by takin…"
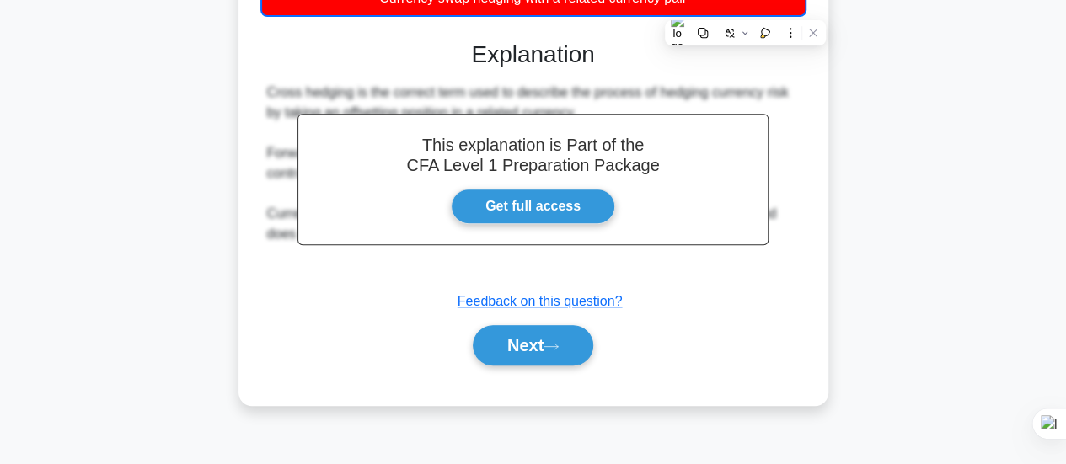
scroll to position [340, 0]
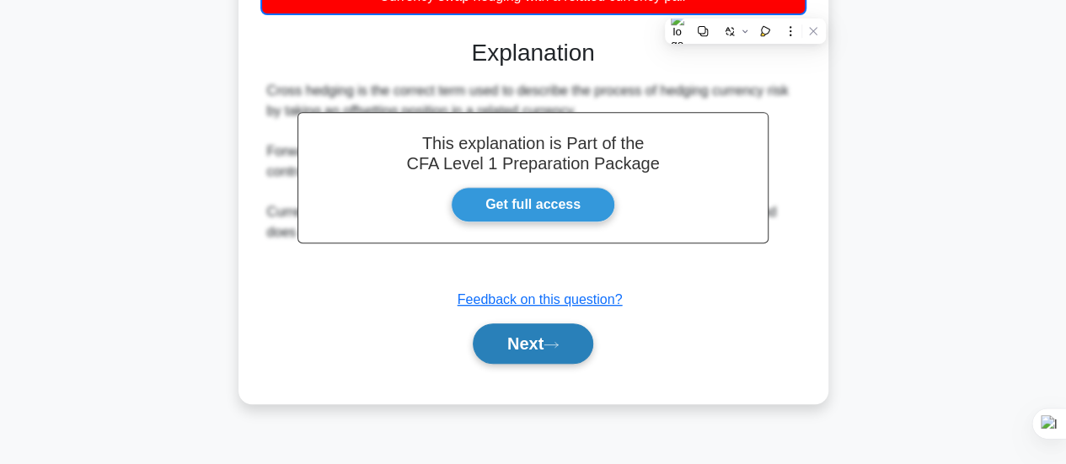
click at [558, 348] on icon at bounding box center [550, 344] width 15 height 9
click at [568, 340] on button "Next" at bounding box center [533, 343] width 120 height 40
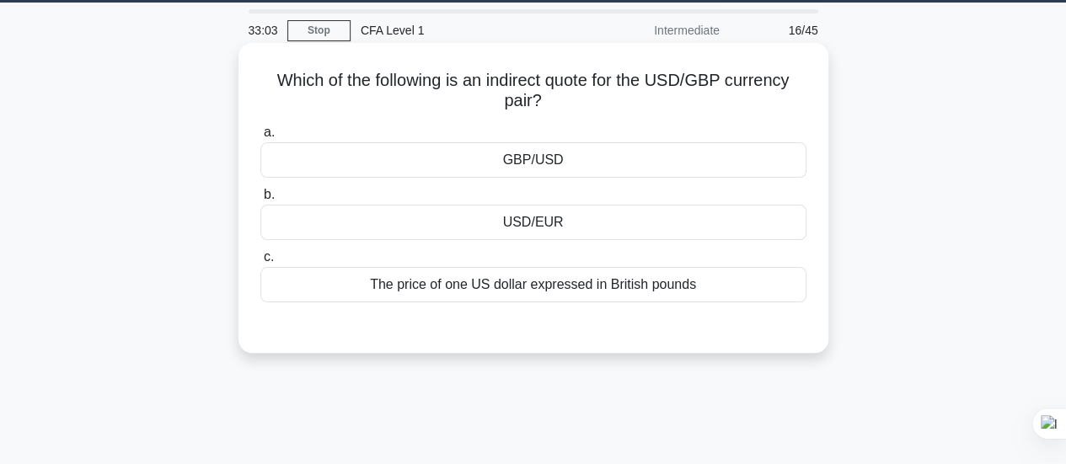
scroll to position [53, 0]
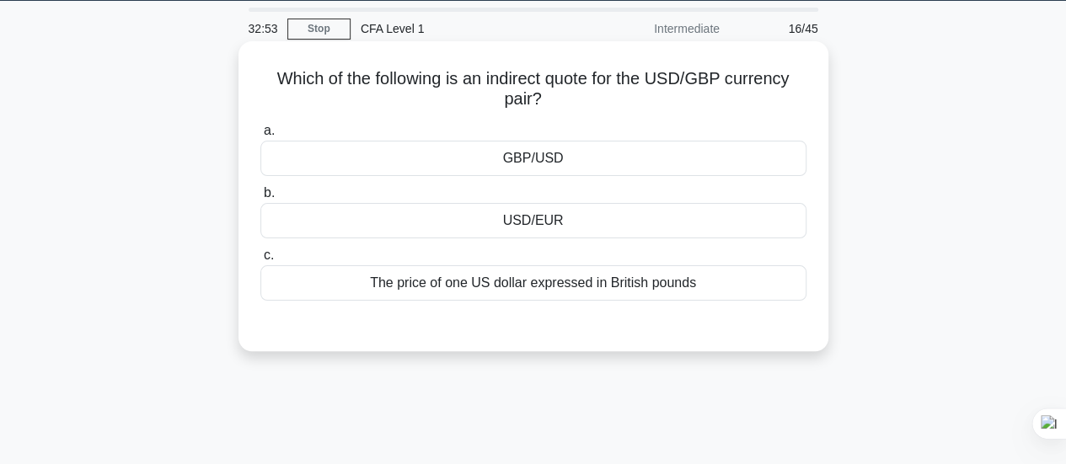
click at [640, 142] on div "GBP/USD" at bounding box center [533, 158] width 546 height 35
click at [260, 136] on input "a. GBP/USD" at bounding box center [260, 131] width 0 height 11
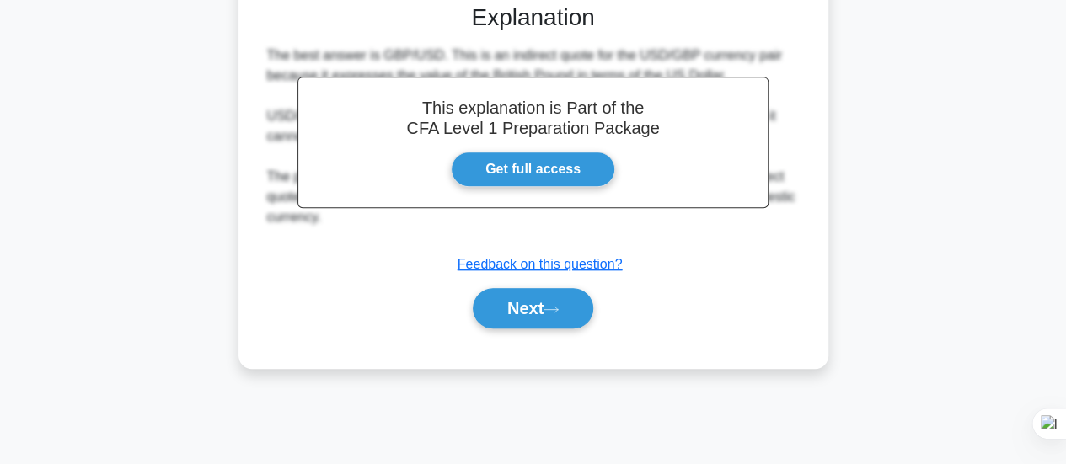
scroll to position [375, 0]
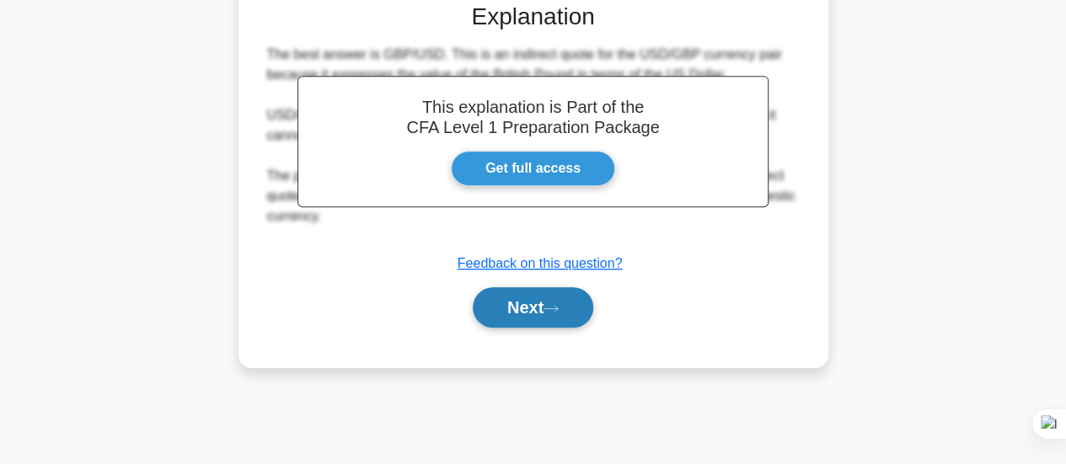
click at [514, 316] on button "Next" at bounding box center [533, 307] width 120 height 40
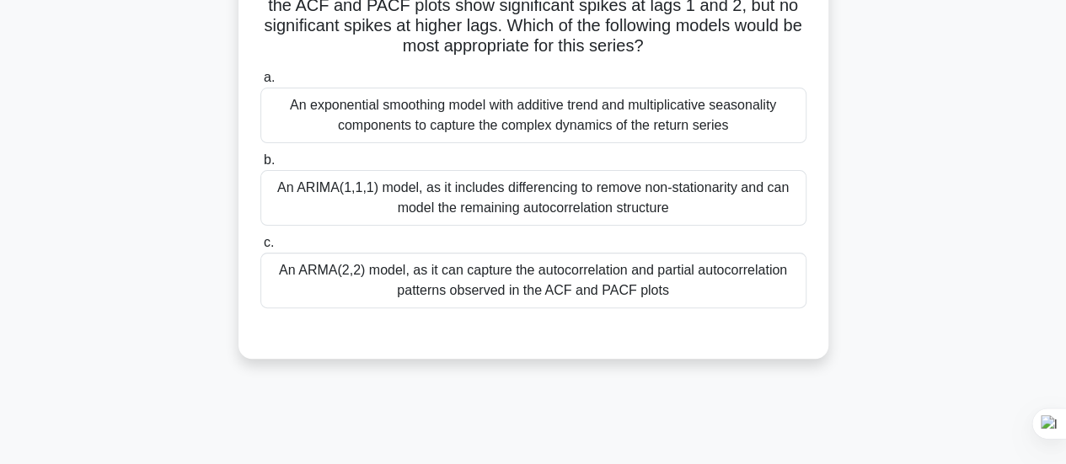
scroll to position [146, 0]
click at [623, 98] on div "An exponential smoothing model with additive trend and multiplicative seasonali…" at bounding box center [533, 116] width 546 height 56
click at [260, 84] on input "a. An exponential smoothing model with additive trend and multiplicative season…" at bounding box center [260, 78] width 0 height 11
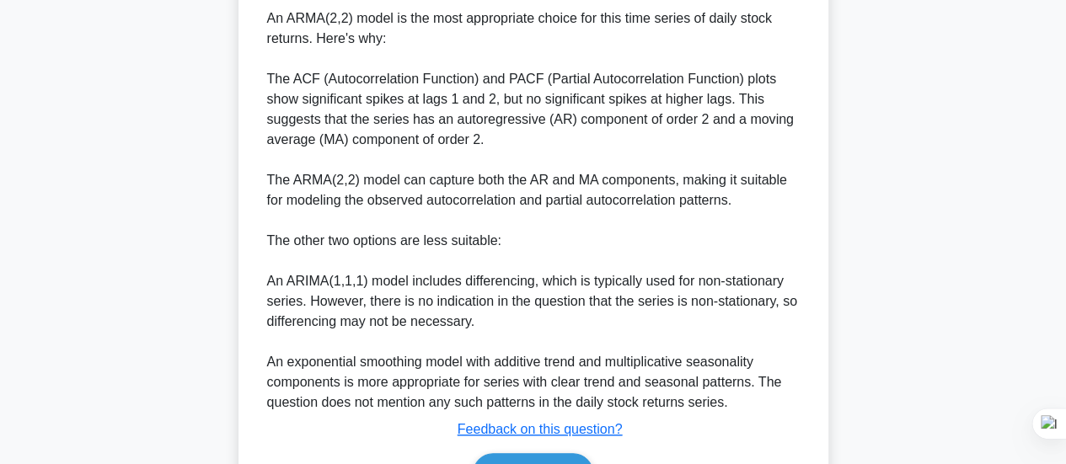
scroll to position [613, 0]
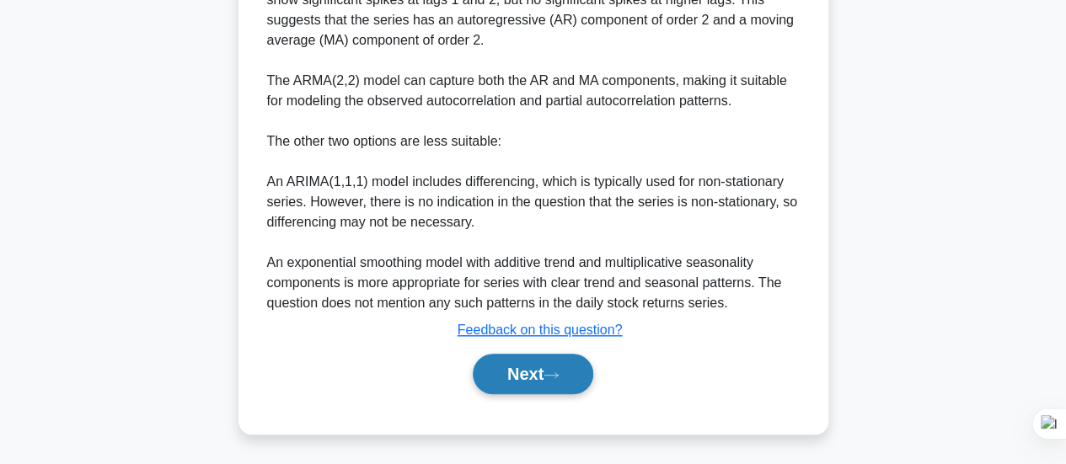
click at [560, 367] on button "Next" at bounding box center [533, 374] width 120 height 40
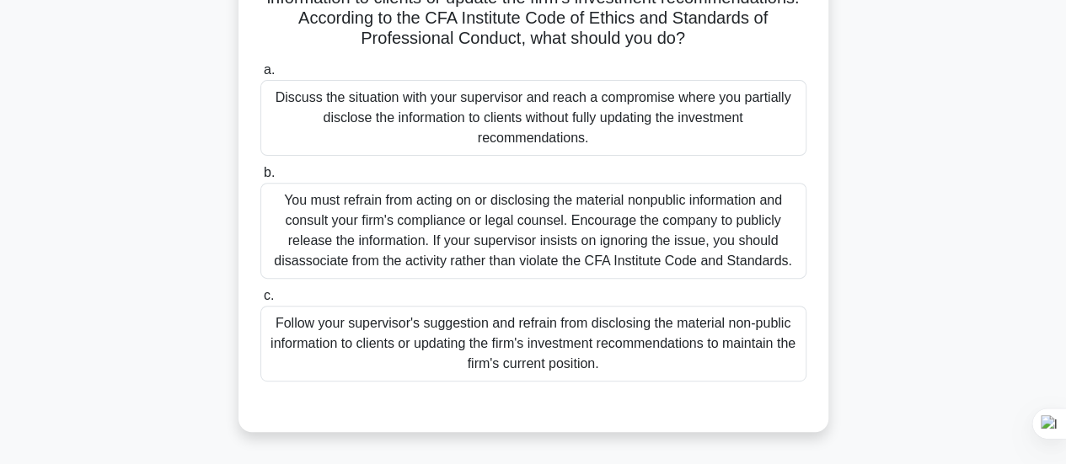
scroll to position [240, 0]
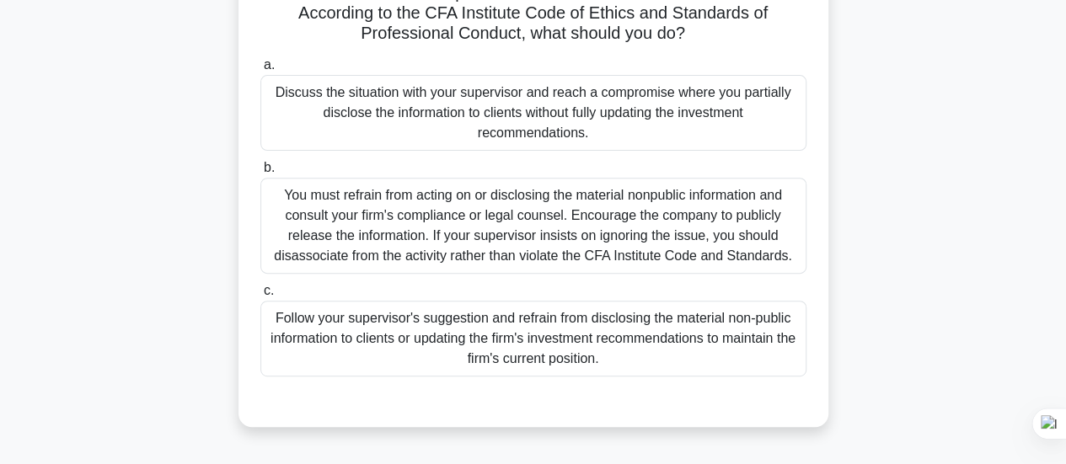
click at [609, 348] on div "Follow your supervisor's suggestion and refrain from disclosing the material no…" at bounding box center [533, 339] width 546 height 76
click at [260, 297] on input "c. Follow your supervisor's suggestion and refrain from disclosing the material…" at bounding box center [260, 291] width 0 height 11
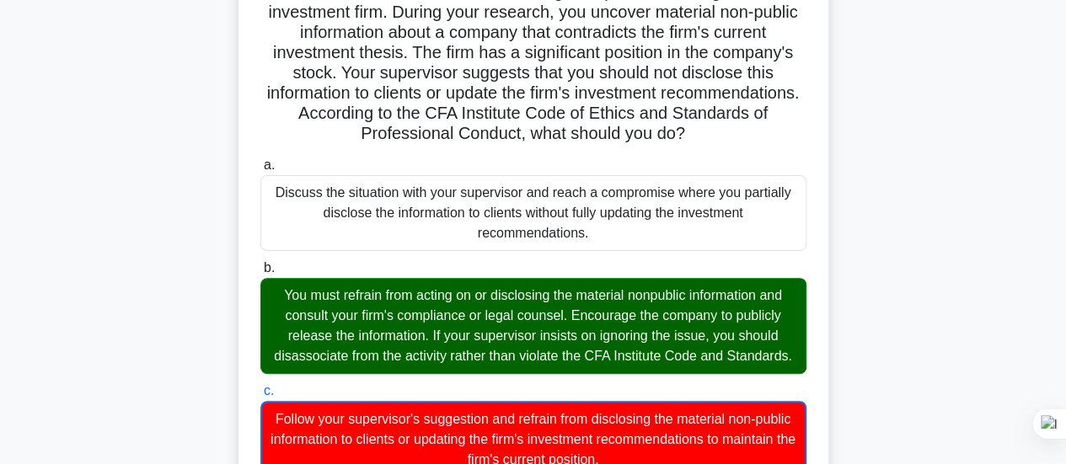
scroll to position [573, 0]
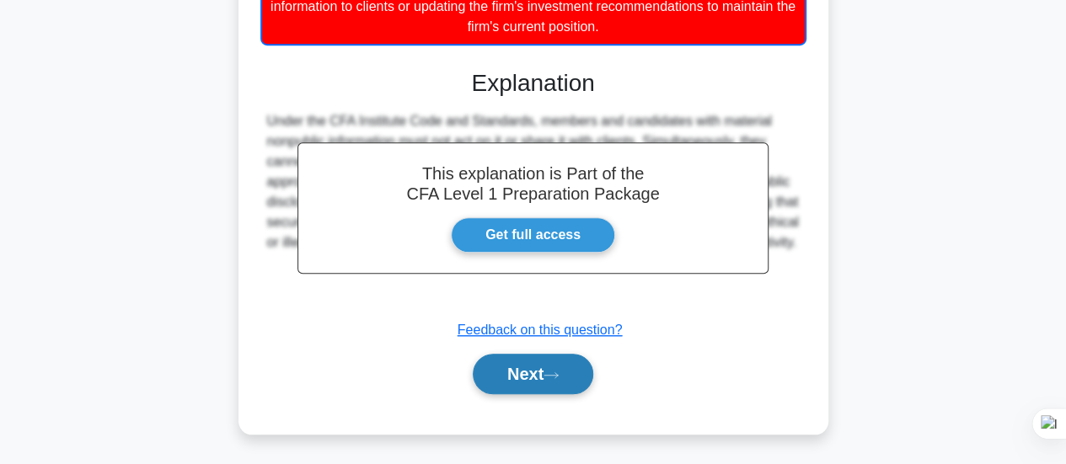
click at [566, 387] on button "Next" at bounding box center [533, 374] width 120 height 40
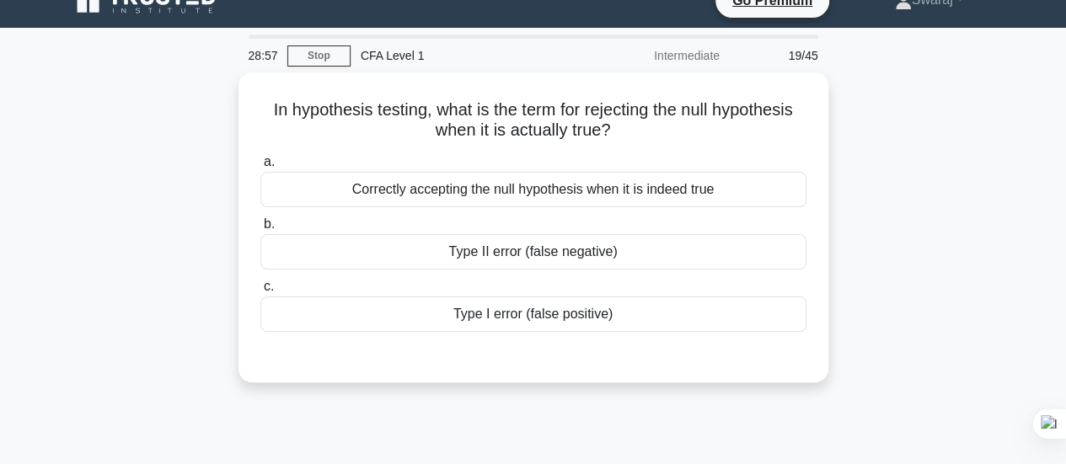
scroll to position [0, 0]
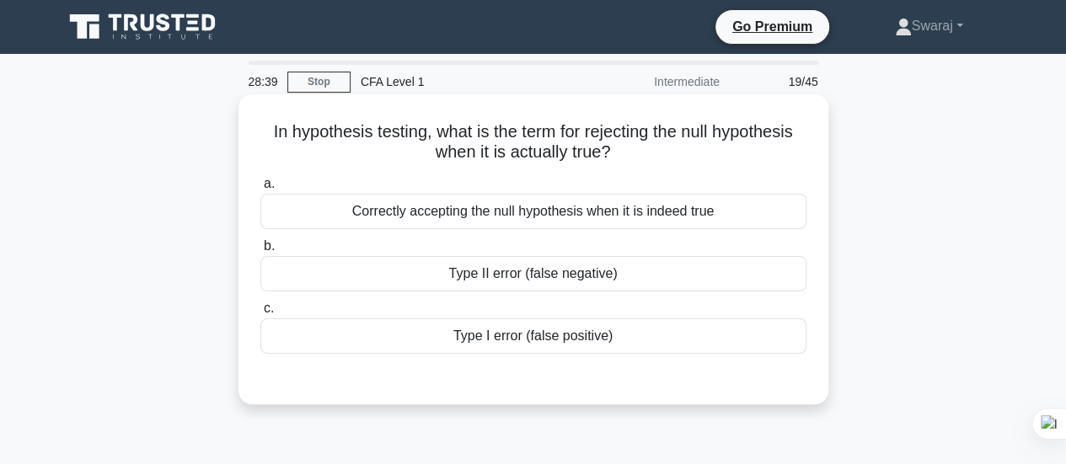
click at [510, 329] on div "Type I error (false positive)" at bounding box center [533, 335] width 546 height 35
click at [260, 314] on input "c. Type I error (false positive)" at bounding box center [260, 308] width 0 height 11
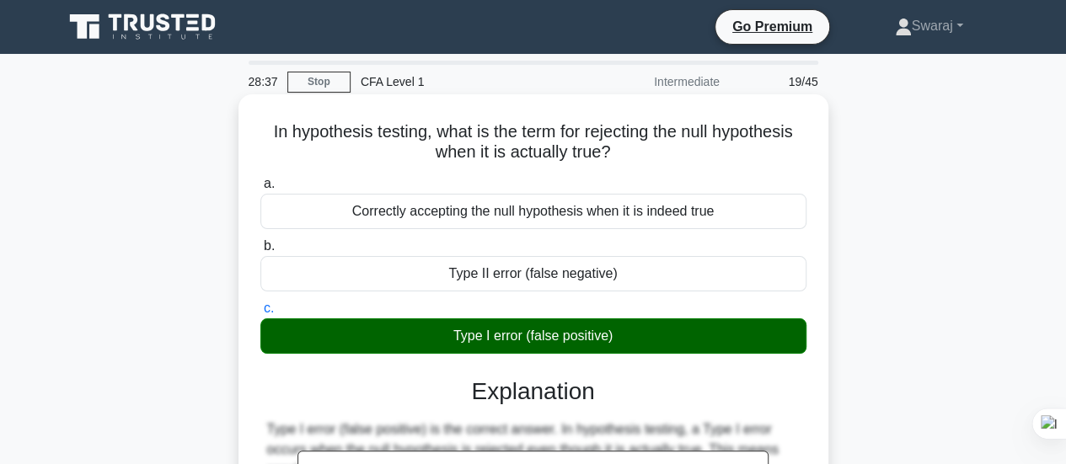
scroll to position [345, 0]
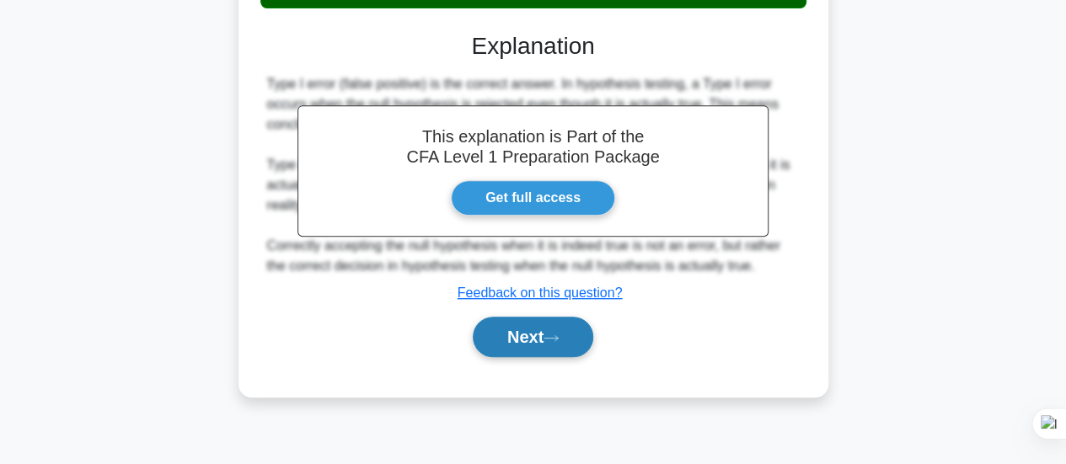
click at [510, 329] on button "Next" at bounding box center [533, 337] width 120 height 40
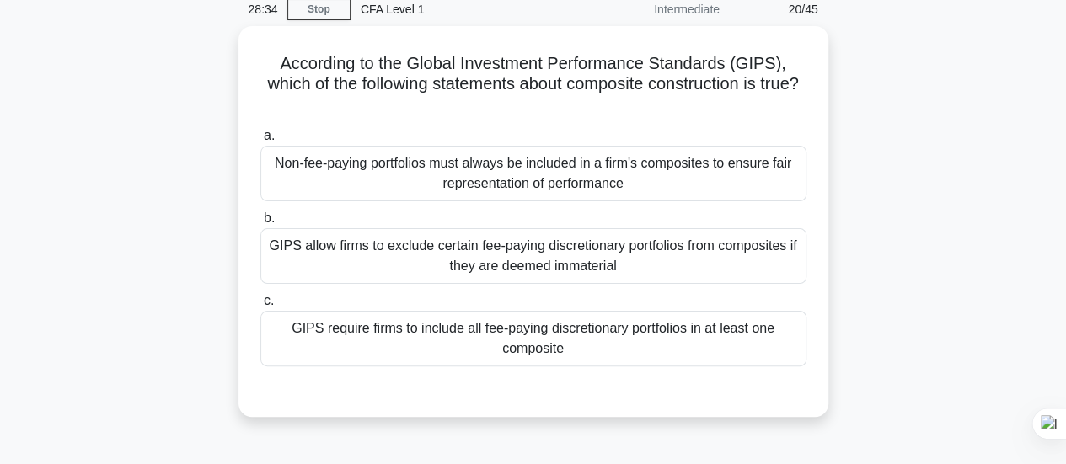
scroll to position [71, 0]
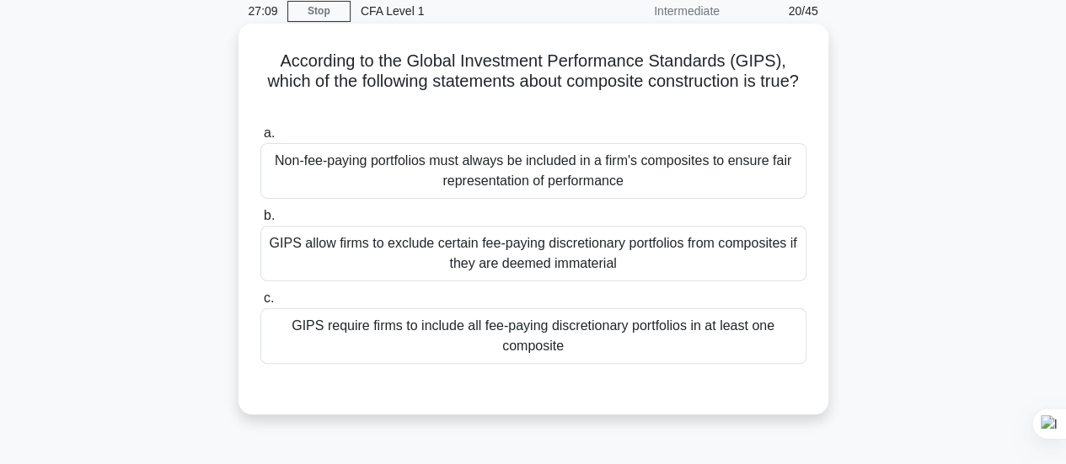
click at [517, 327] on div "GIPS require firms to include all fee-paying discretionary portfolios in at lea…" at bounding box center [533, 336] width 546 height 56
click at [260, 304] on input "[PERSON_NAME] require firms to include all fee-paying discretionary portfolios …" at bounding box center [260, 298] width 0 height 11
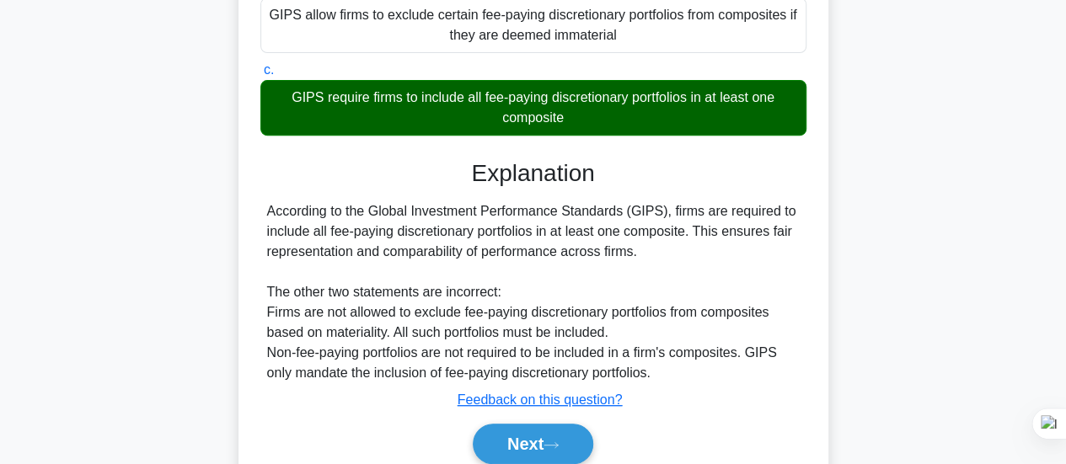
scroll to position [389, 0]
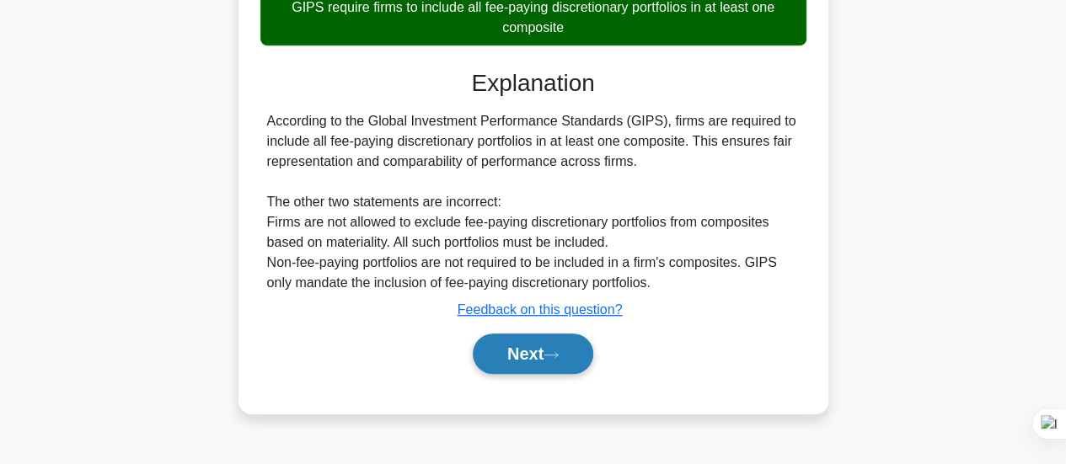
click at [524, 368] on button "Next" at bounding box center [533, 354] width 120 height 40
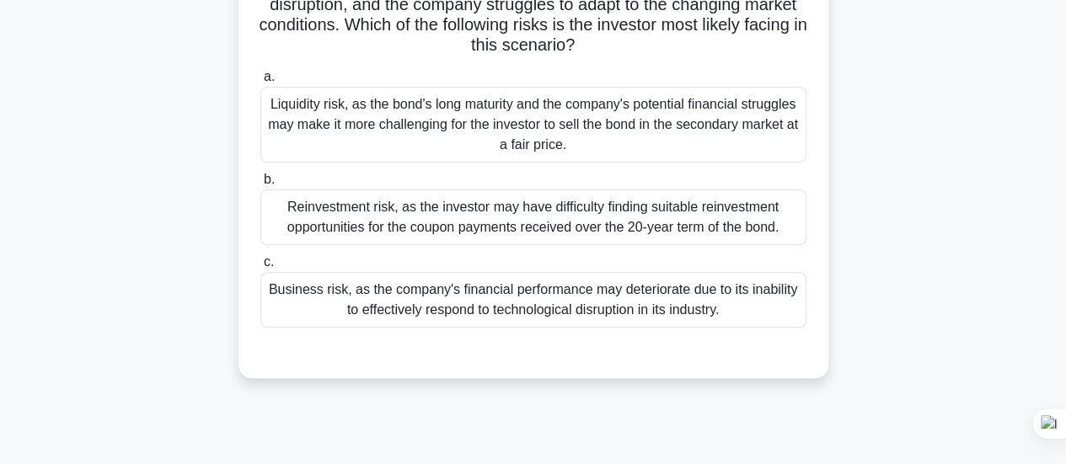
scroll to position [187, 0]
click at [570, 110] on div "Liquidity risk, as the bond's long maturity and the company's potential financi…" at bounding box center [533, 126] width 546 height 76
click at [260, 83] on input "a. Liquidity risk, as the bond's long maturity and the company's potential fina…" at bounding box center [260, 77] width 0 height 11
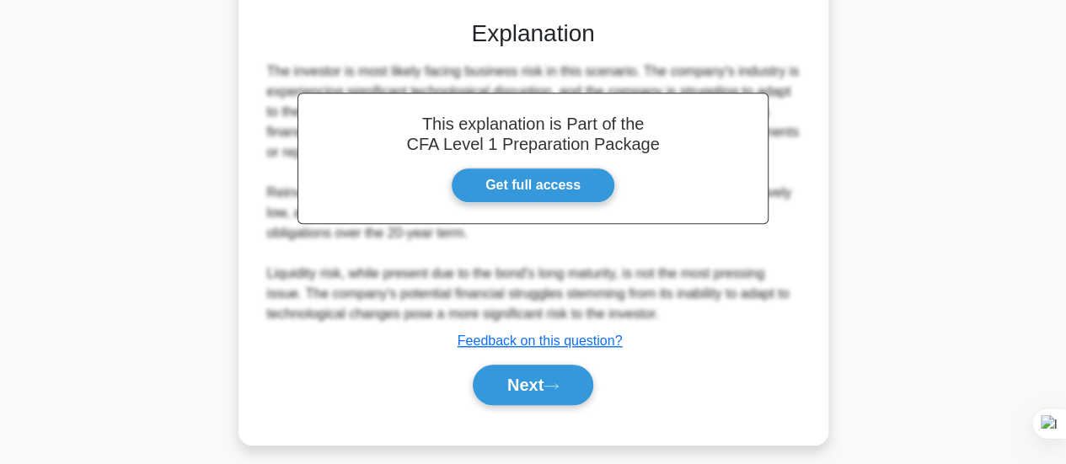
scroll to position [527, 0]
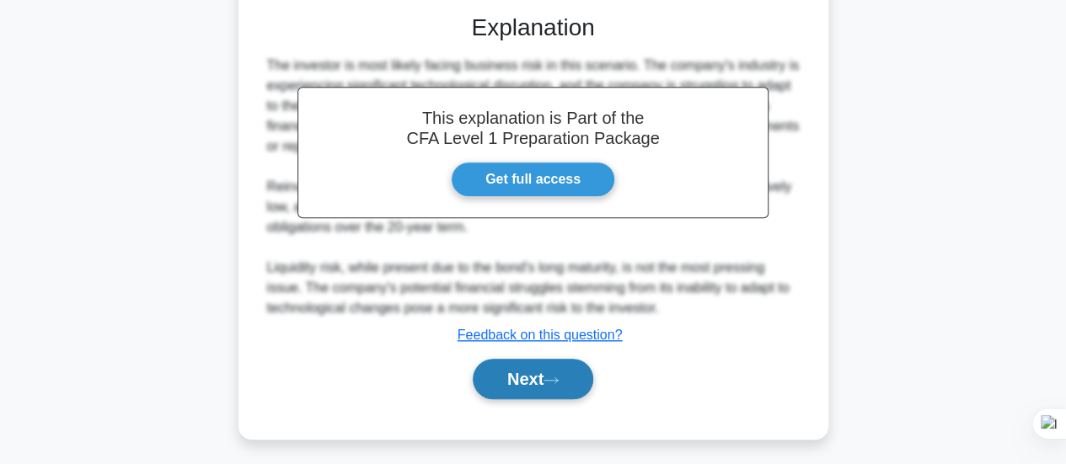
click at [528, 377] on button "Next" at bounding box center [533, 379] width 120 height 40
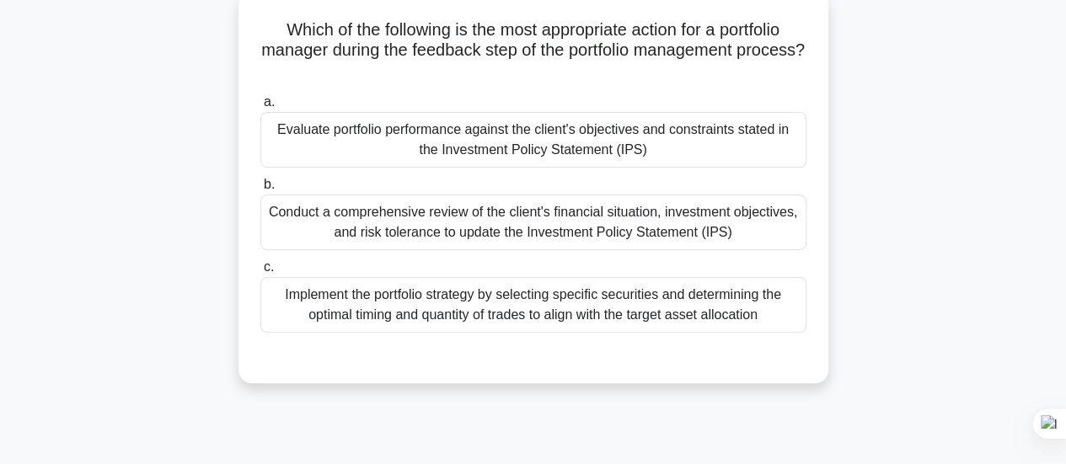
scroll to position [103, 0]
click at [652, 148] on div "Evaluate portfolio performance against the client's objectives and constraints …" at bounding box center [533, 139] width 546 height 56
click at [260, 107] on input "a. Evaluate portfolio performance against the client's objectives and constrain…" at bounding box center [260, 101] width 0 height 11
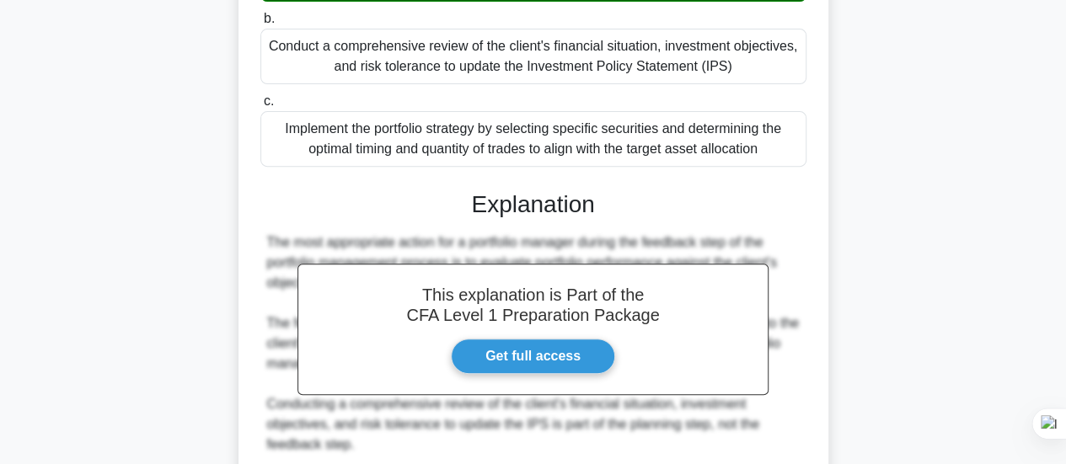
scroll to position [490, 0]
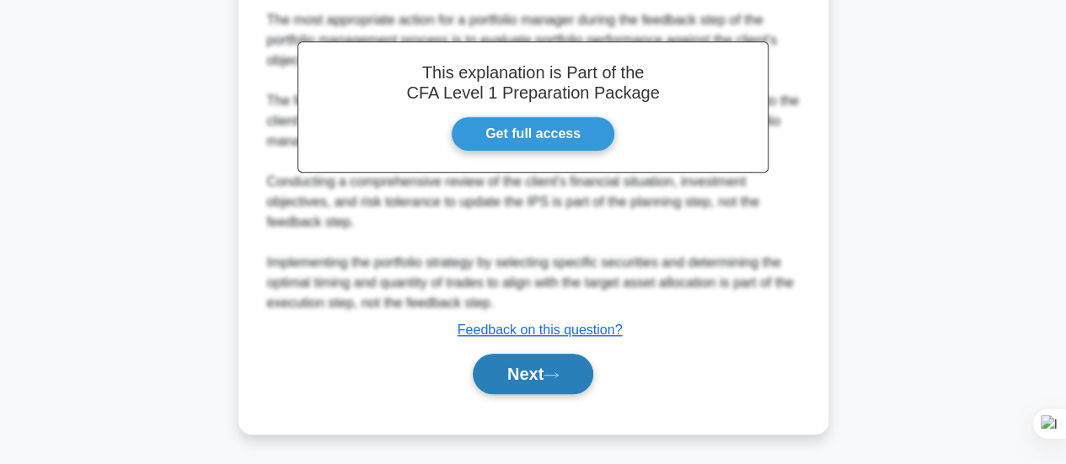
click at [576, 379] on button "Next" at bounding box center [533, 374] width 120 height 40
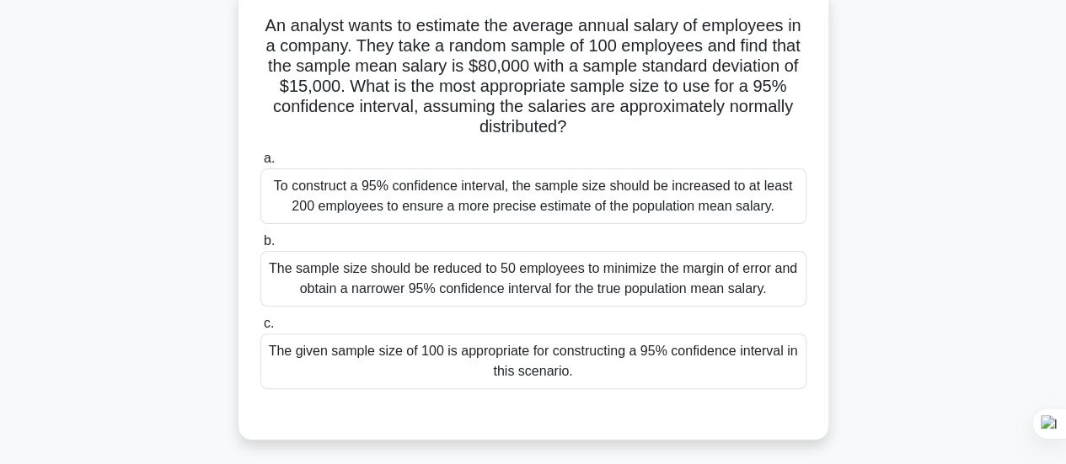
scroll to position [115, 0]
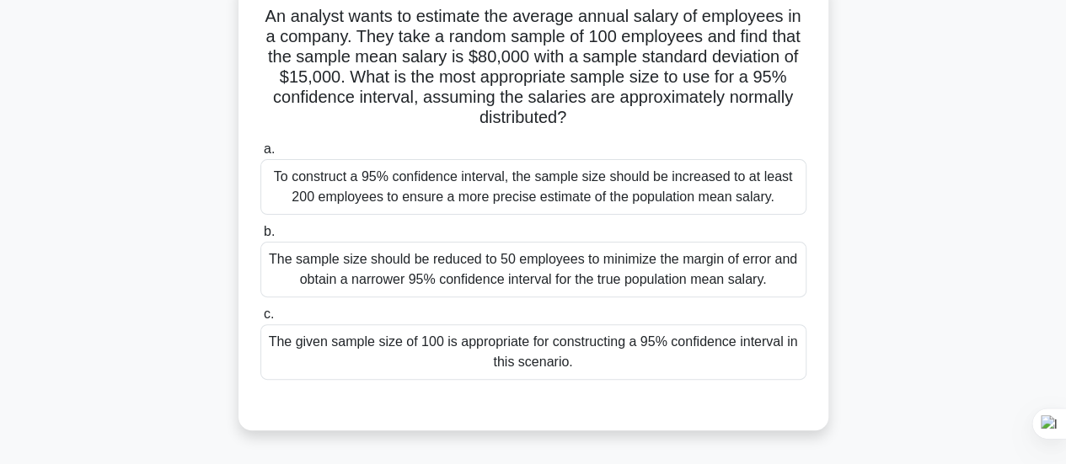
click at [577, 152] on label "a. To construct a 95% confidence interval, the sample size should be increased …" at bounding box center [533, 177] width 546 height 76
click at [260, 152] on input "a. To construct a 95% confidence interval, the sample size should be increased …" at bounding box center [260, 149] width 0 height 11
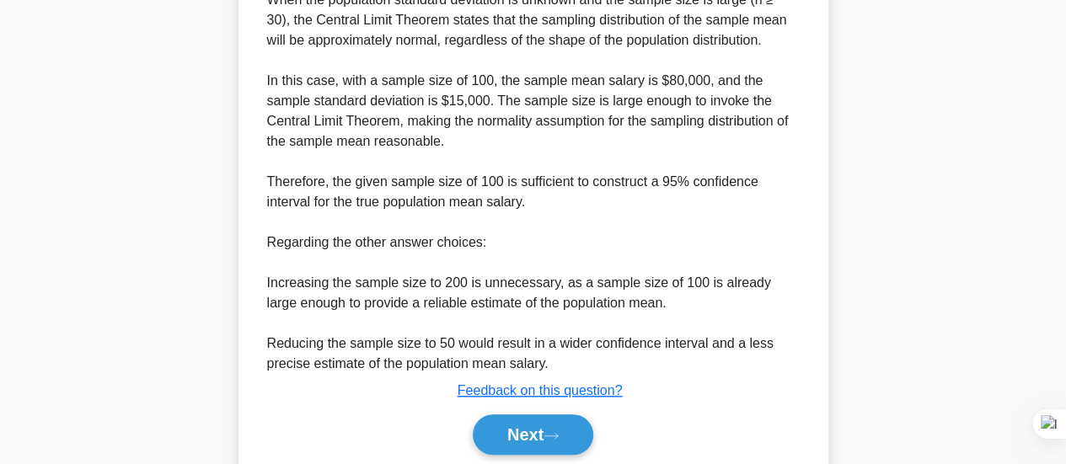
scroll to position [694, 0]
